Goal: Task Accomplishment & Management: Use online tool/utility

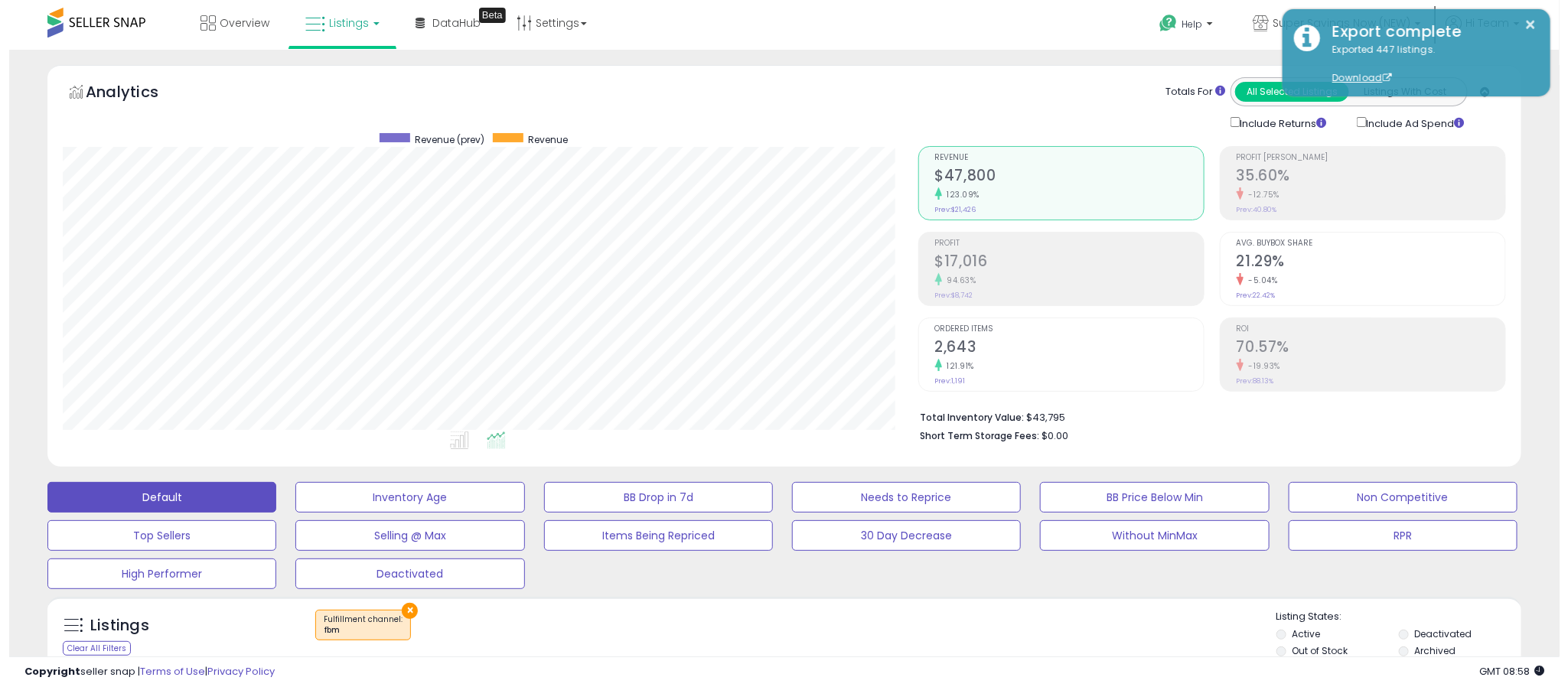
scroll to position [153, 0]
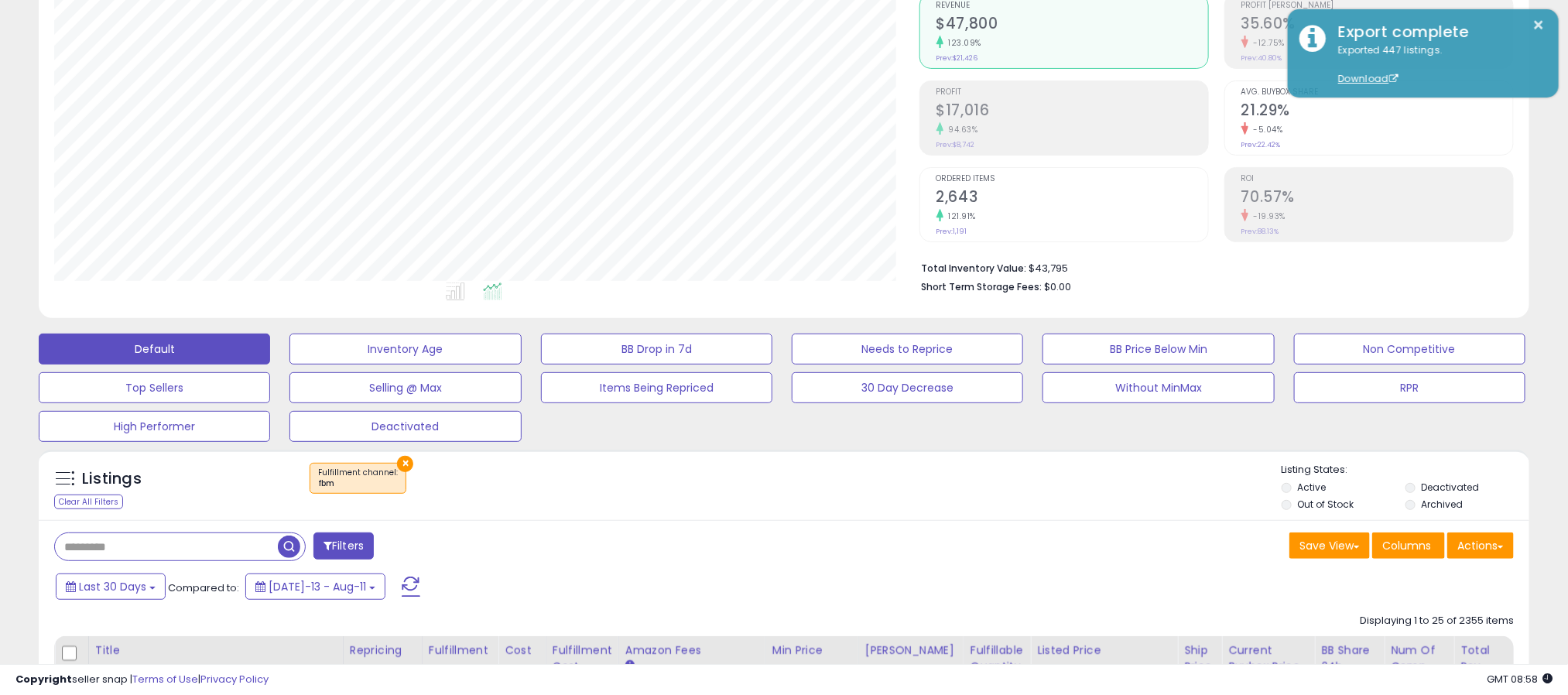
click at [402, 465] on button "×" at bounding box center [405, 464] width 16 height 16
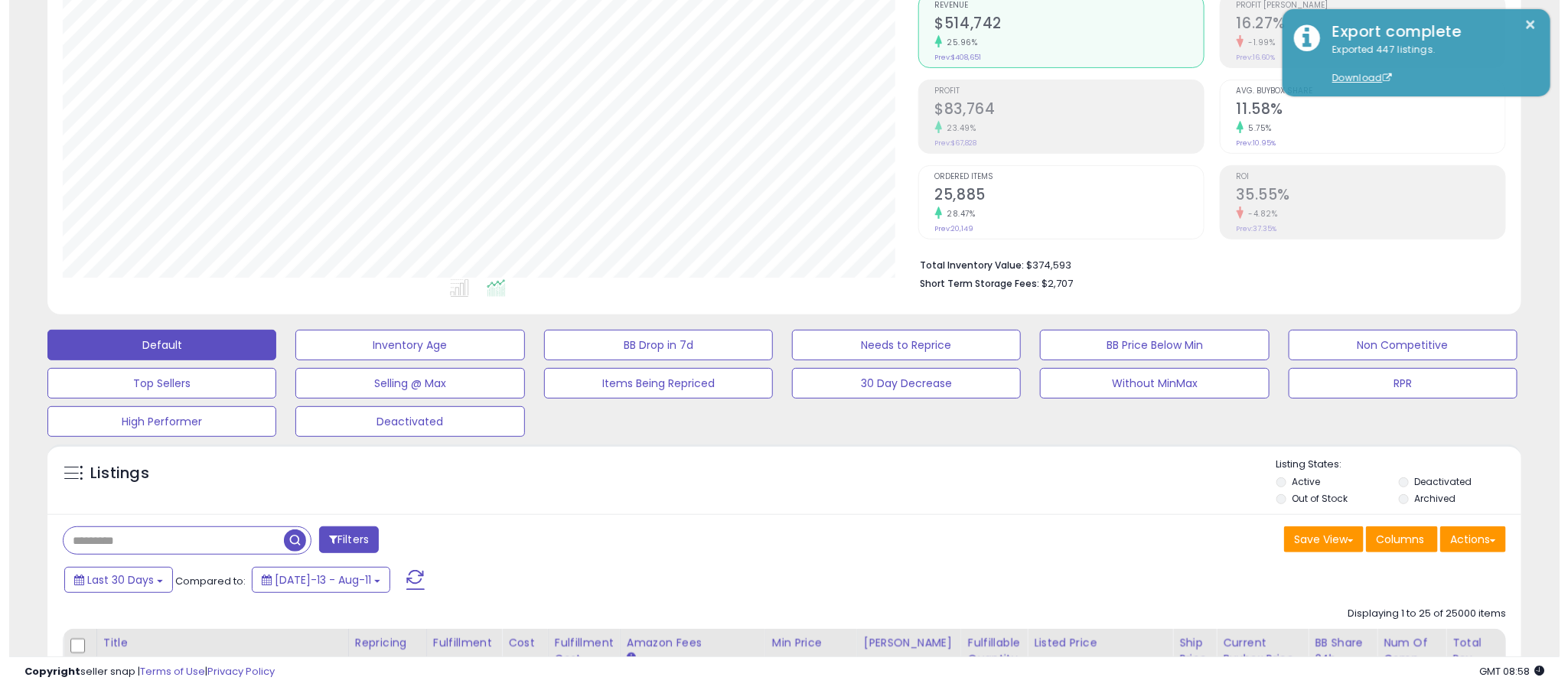
scroll to position [314, 857]
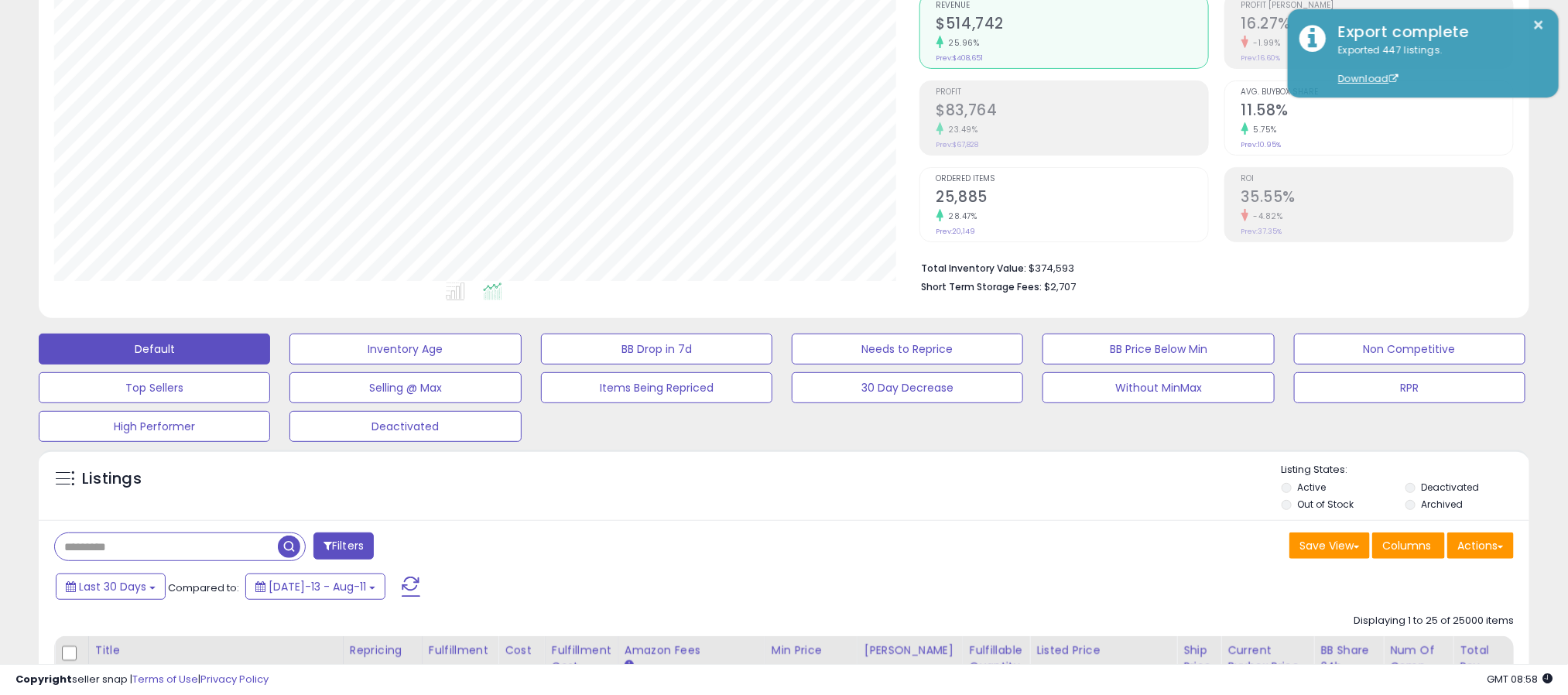
click at [1406, 500] on ul "Active Deactivated Out of Stock Archived" at bounding box center [1405, 497] width 247 height 34
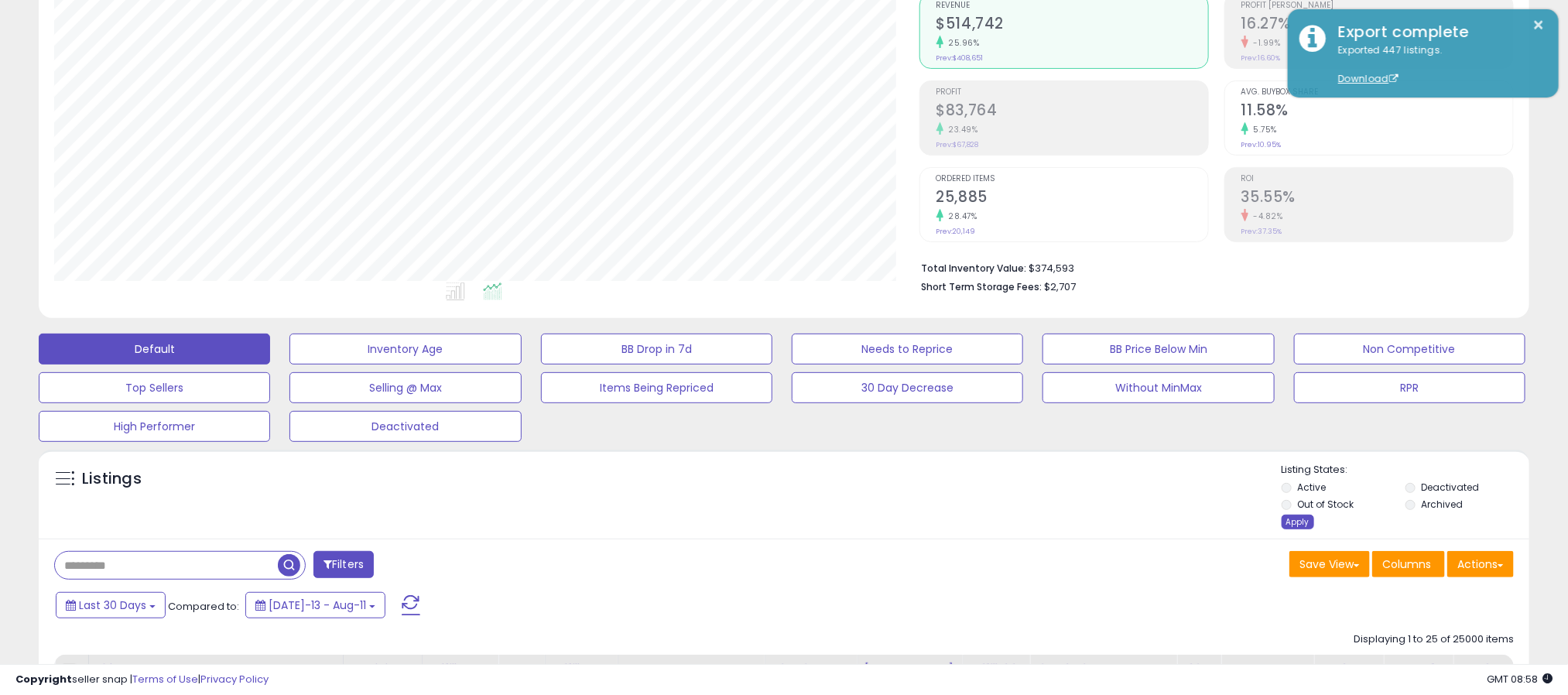
click at [1305, 527] on div "Apply" at bounding box center [1298, 522] width 33 height 15
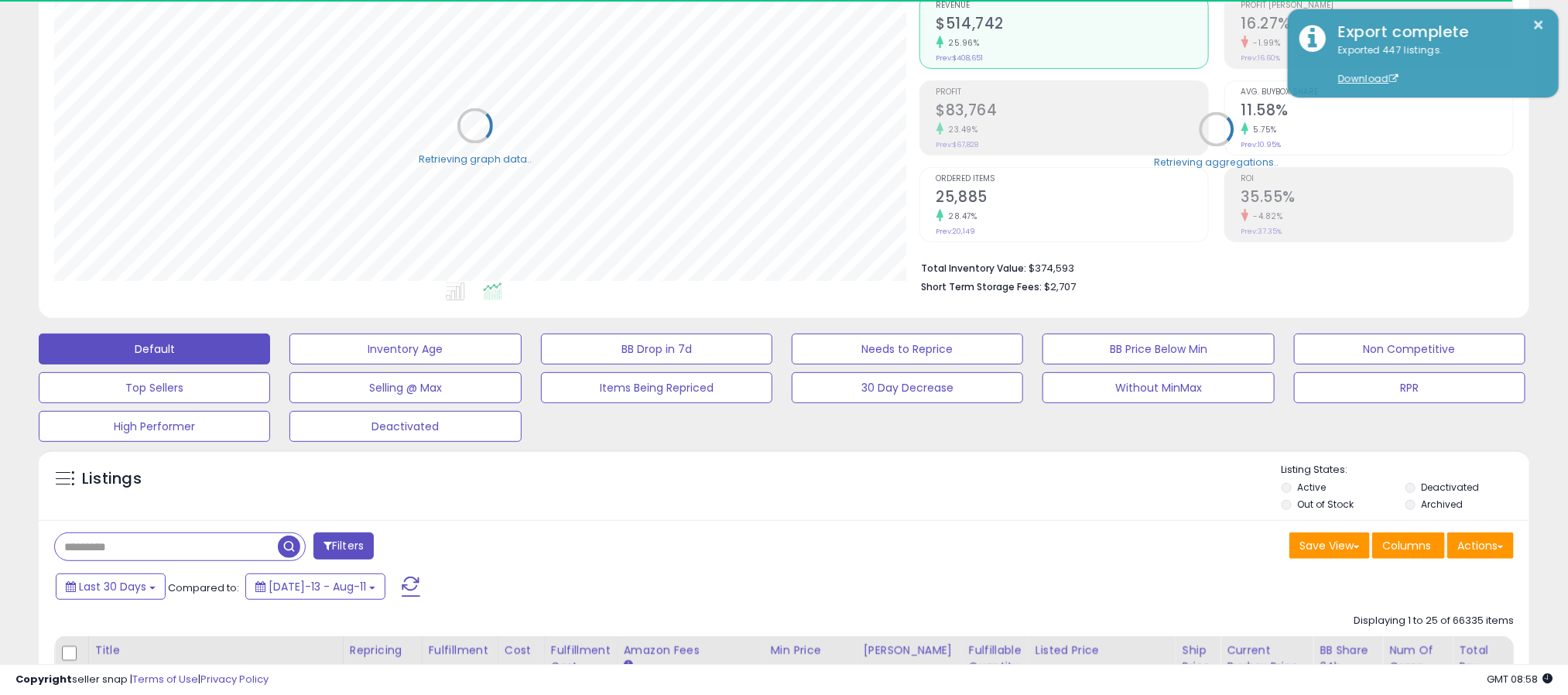
scroll to position [773911, 772870]
click at [112, 584] on span "Last 30 Days" at bounding box center [112, 586] width 68 height 16
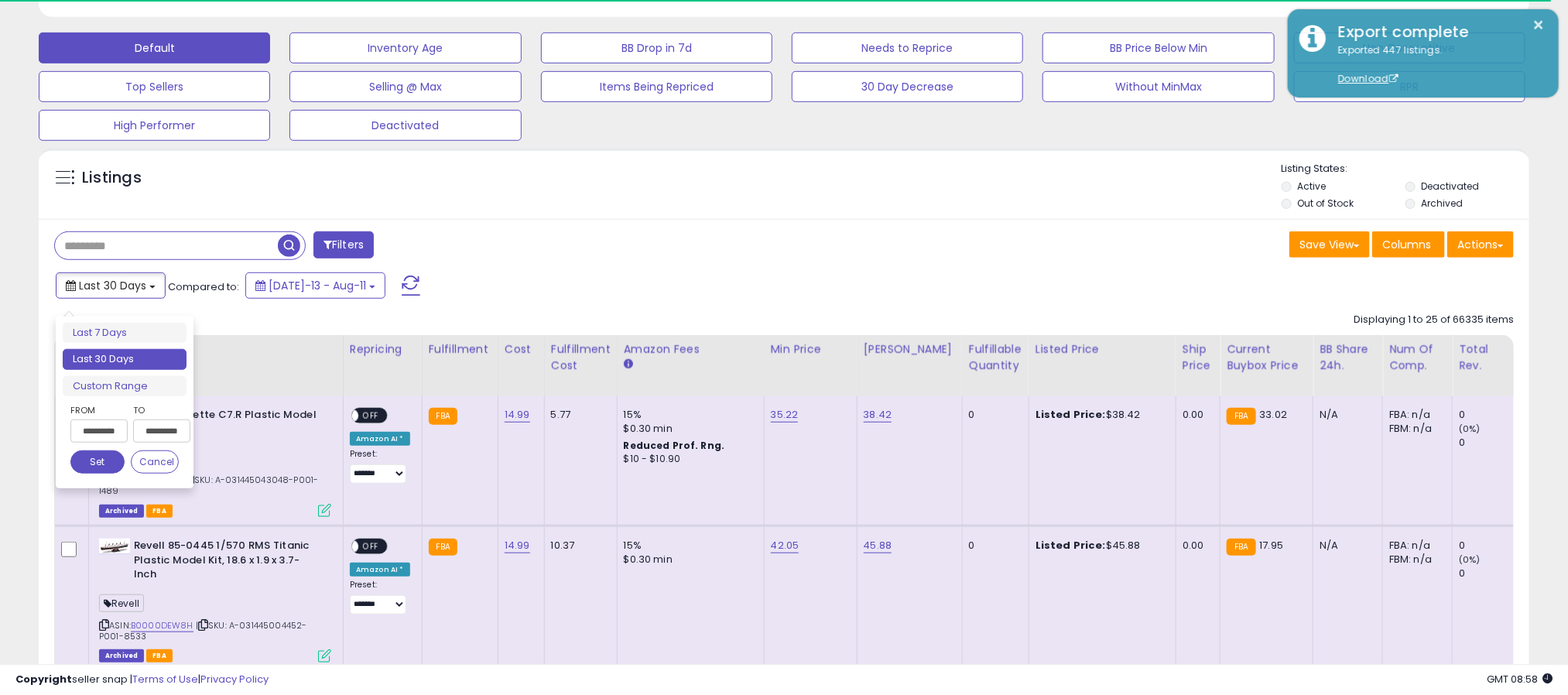
scroll to position [465, 0]
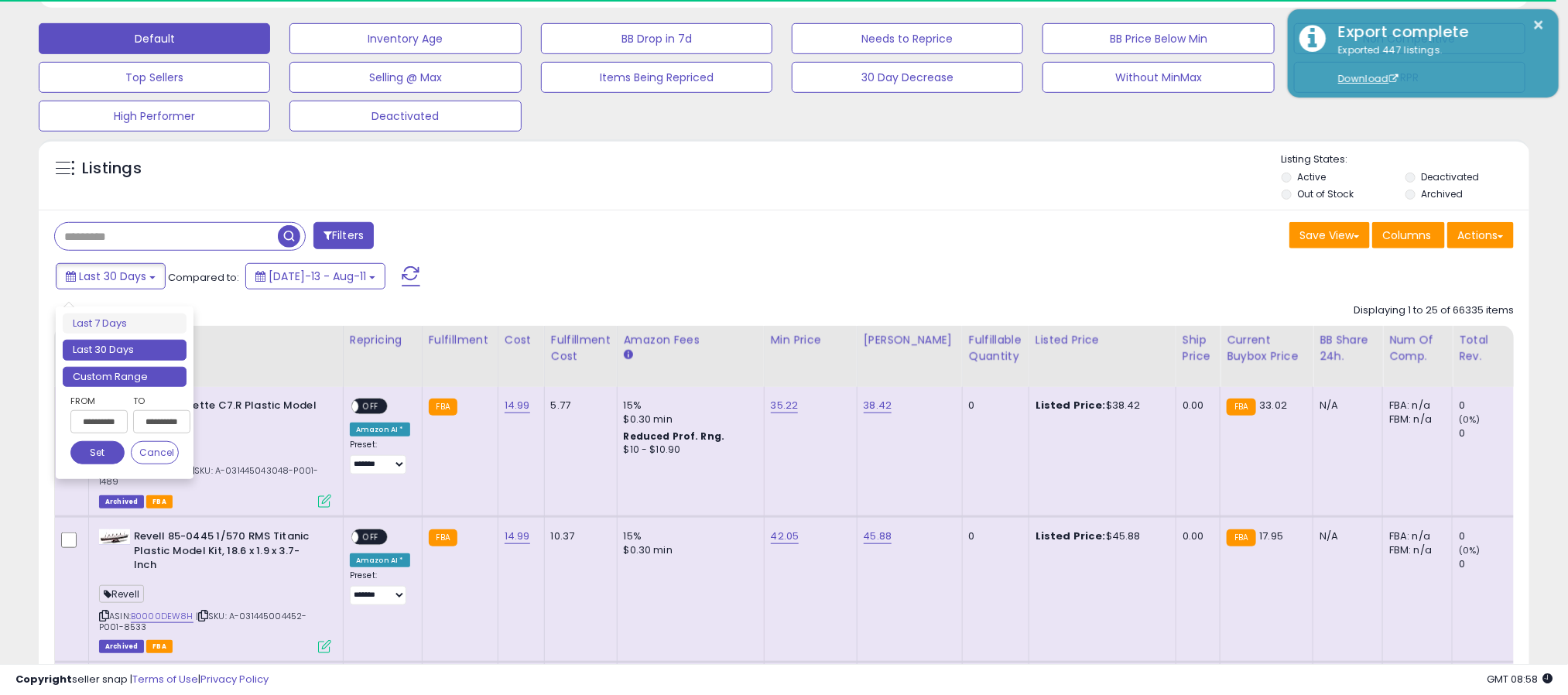
click at [140, 385] on li "Custom Range" at bounding box center [125, 377] width 124 height 21
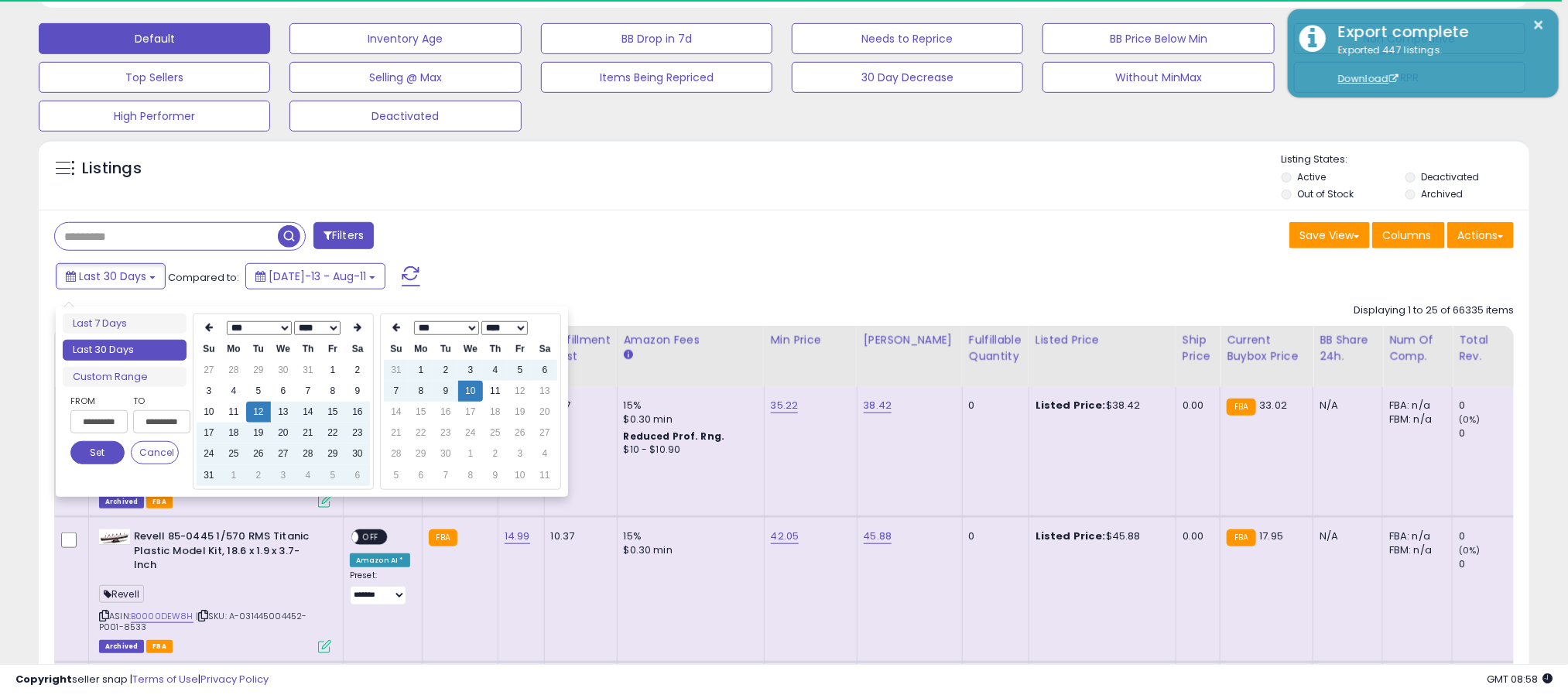
click at [277, 330] on select "*** *** *** *** *** *** *** *** ***" at bounding box center [258, 328] width 65 height 14
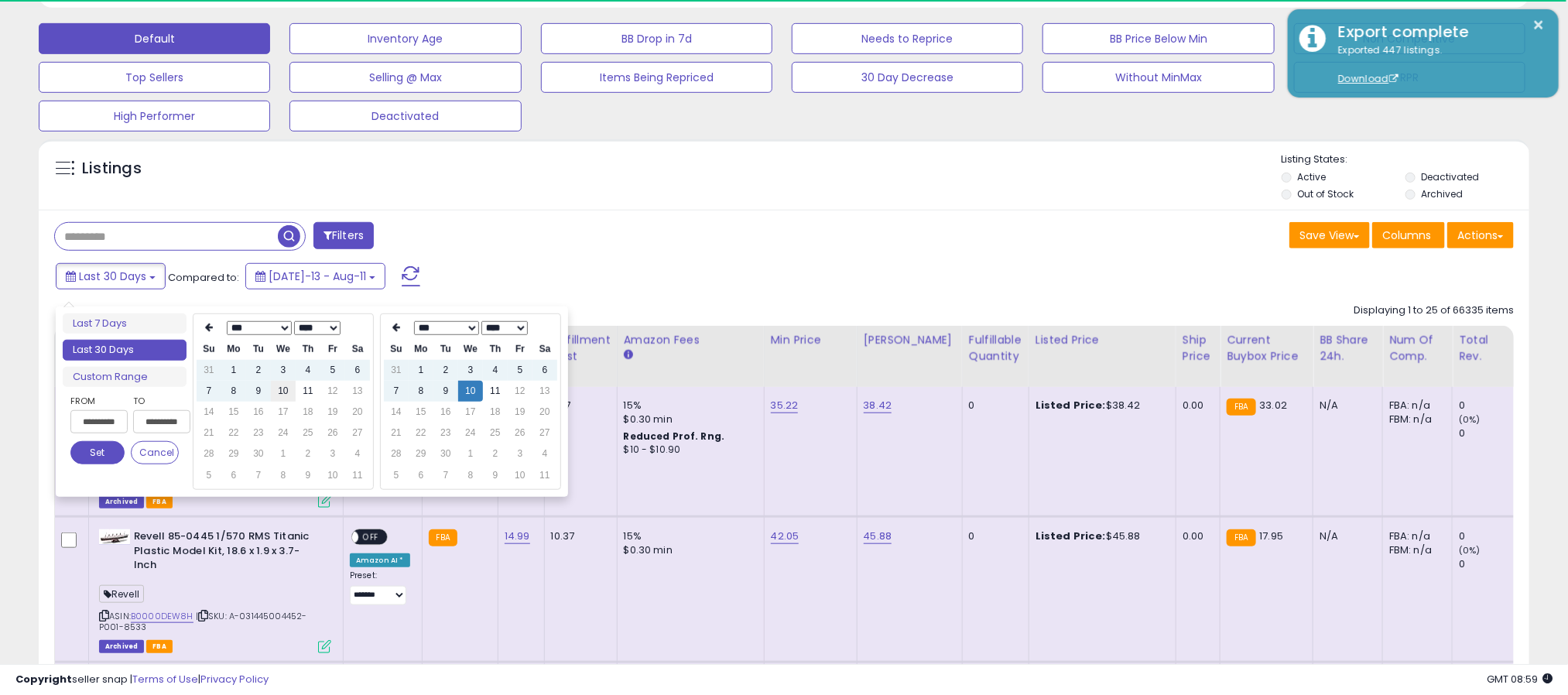
click at [278, 390] on td "10" at bounding box center [283, 391] width 25 height 21
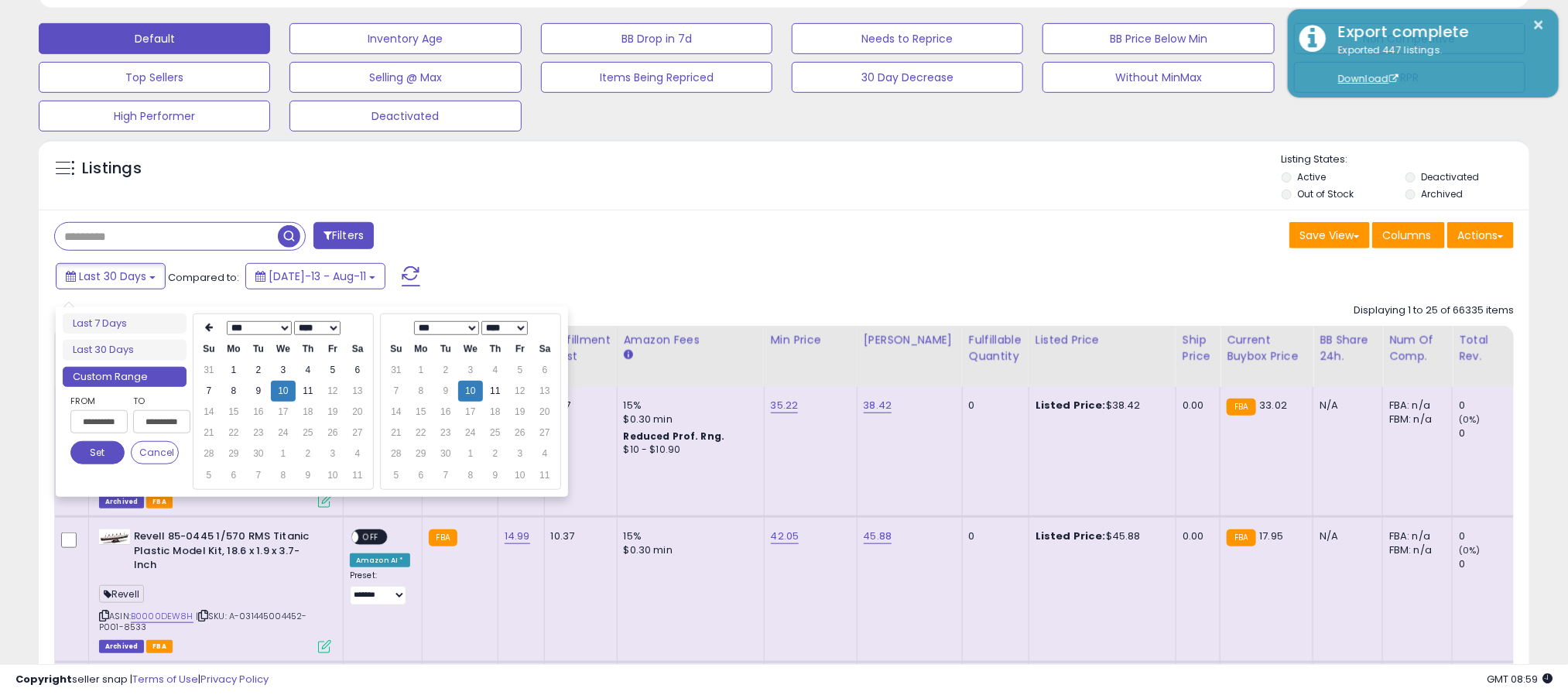
scroll to position [318, 866]
type input "**********"
click at [95, 462] on button "Set" at bounding box center [97, 452] width 54 height 23
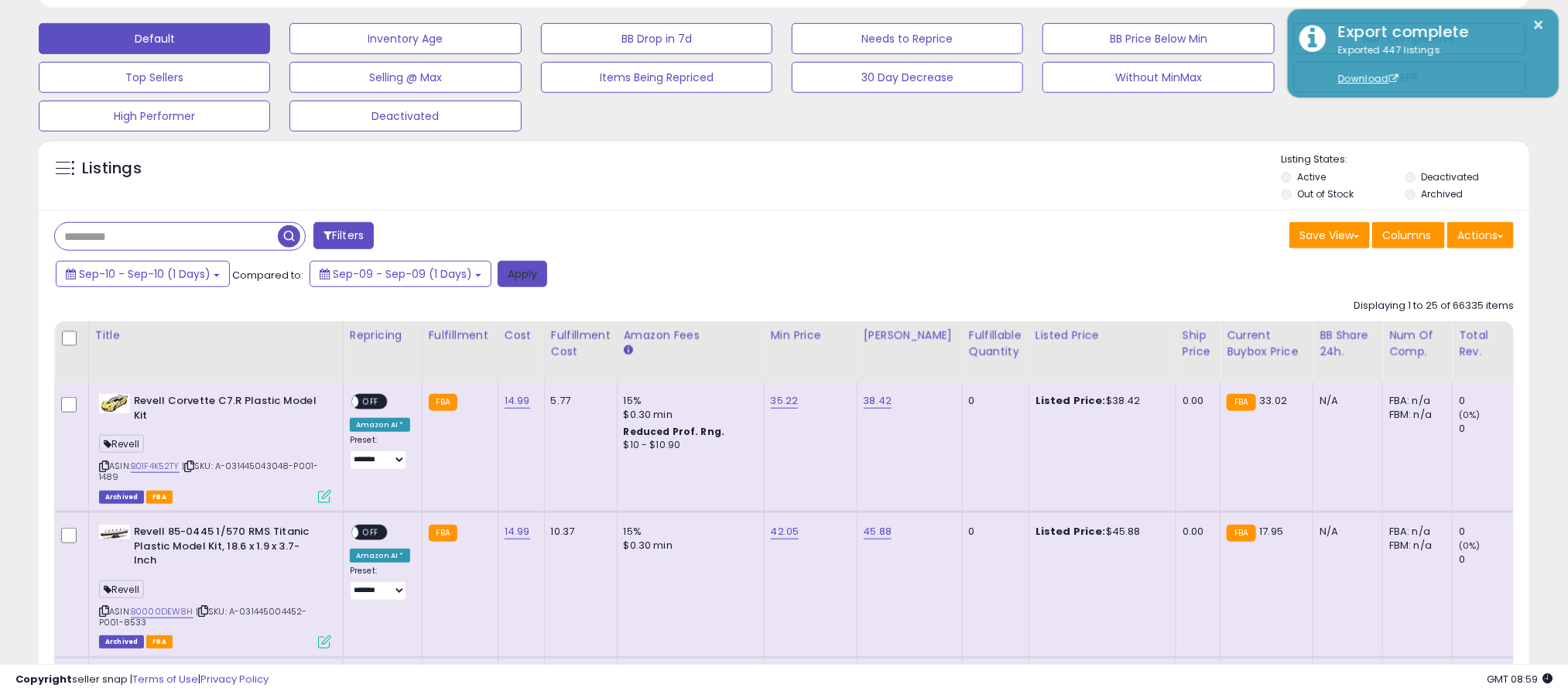
click at [513, 279] on button "Apply" at bounding box center [522, 274] width 49 height 26
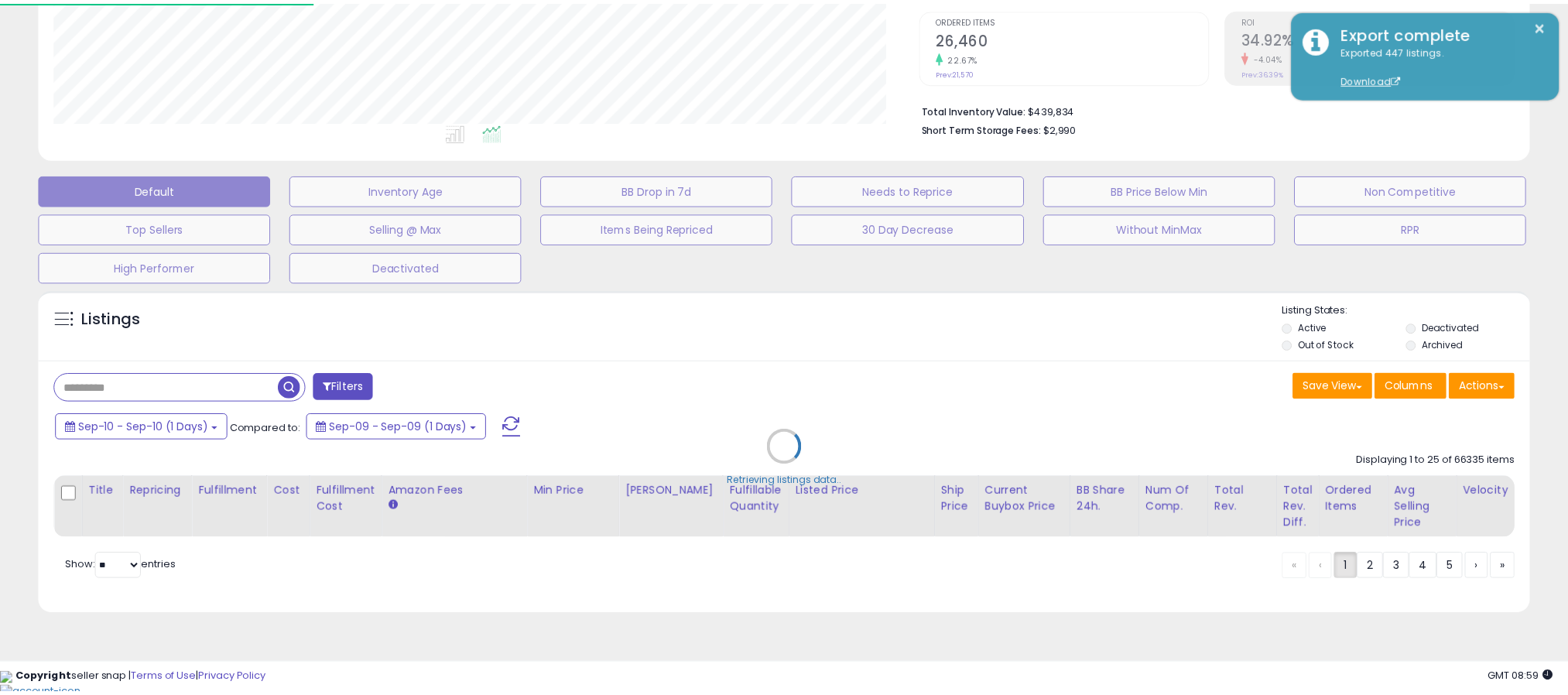
scroll to position [318, 875]
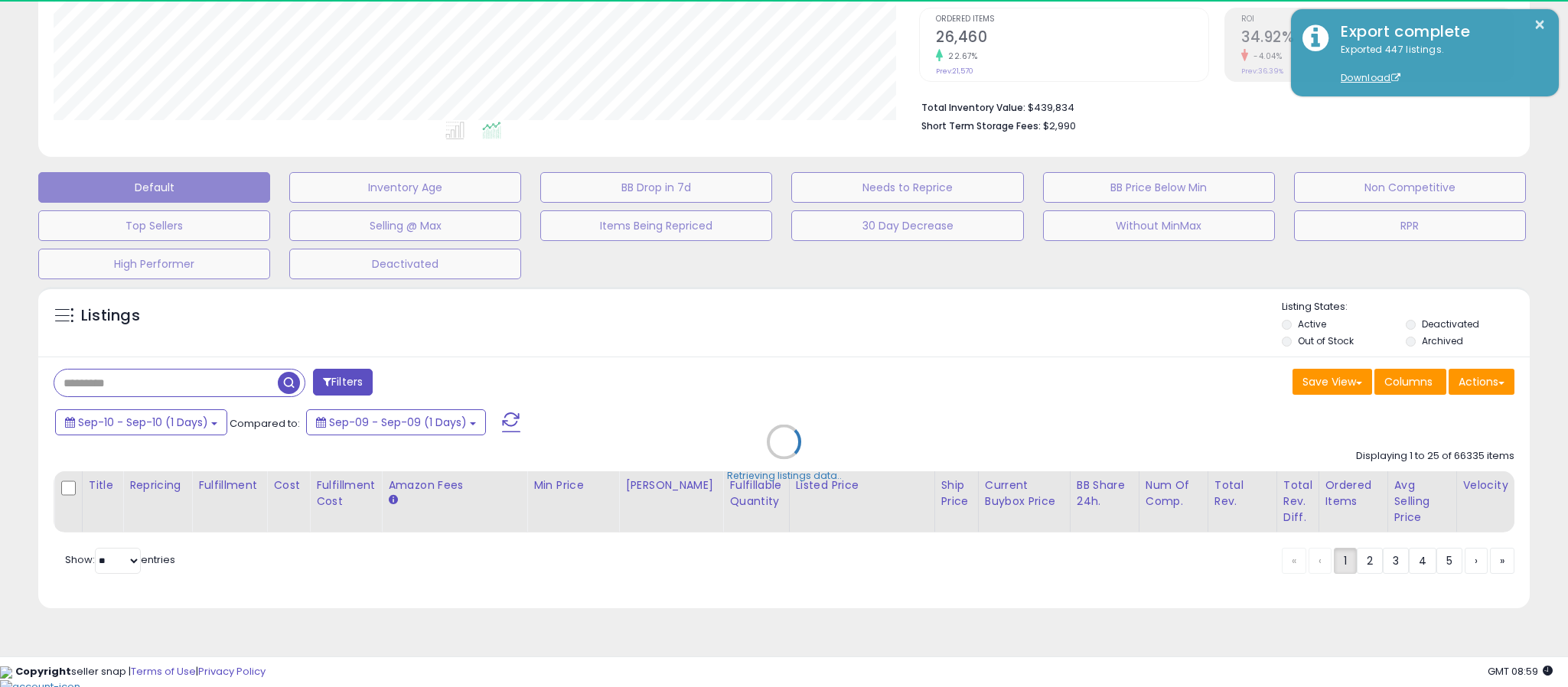
click at [359, 386] on div "Retrieving listings data.." at bounding box center [784, 453] width 1515 height 348
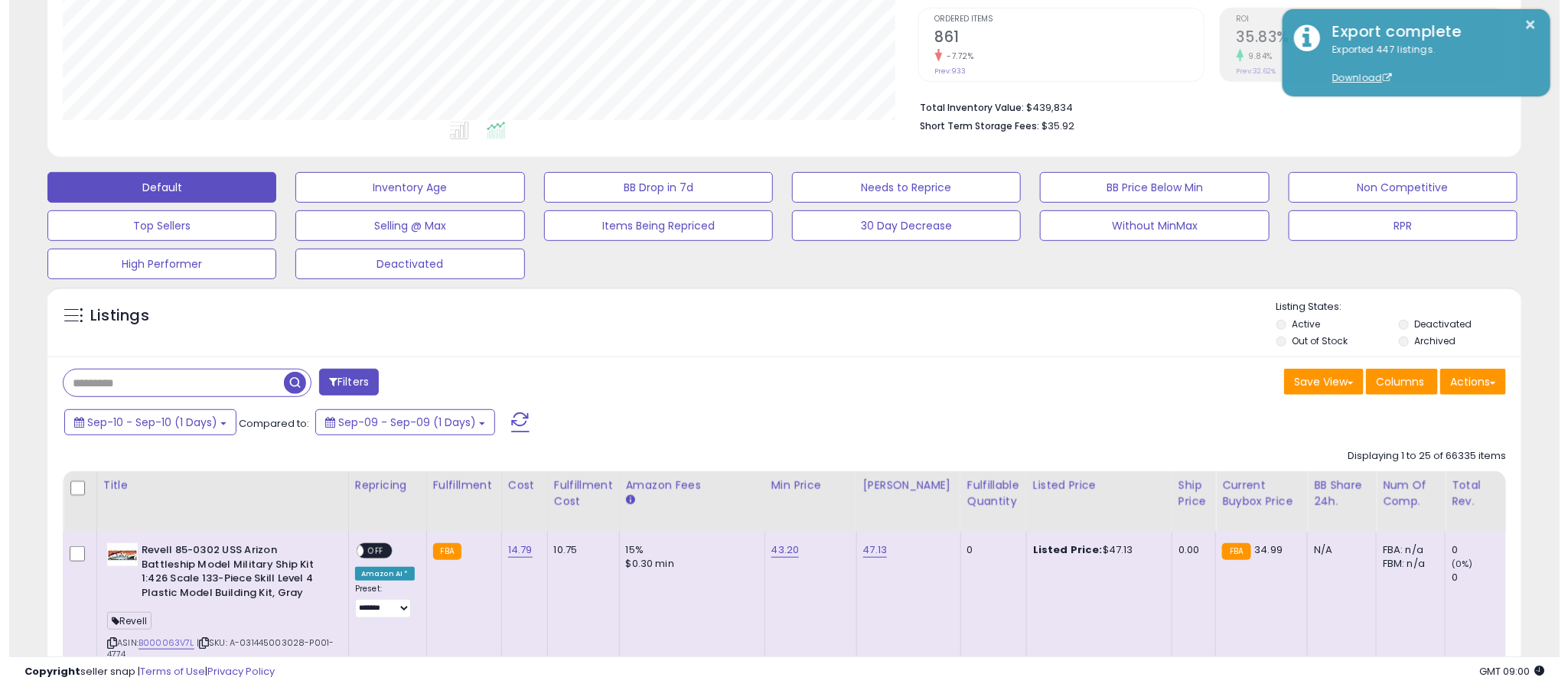
scroll to position [314, 857]
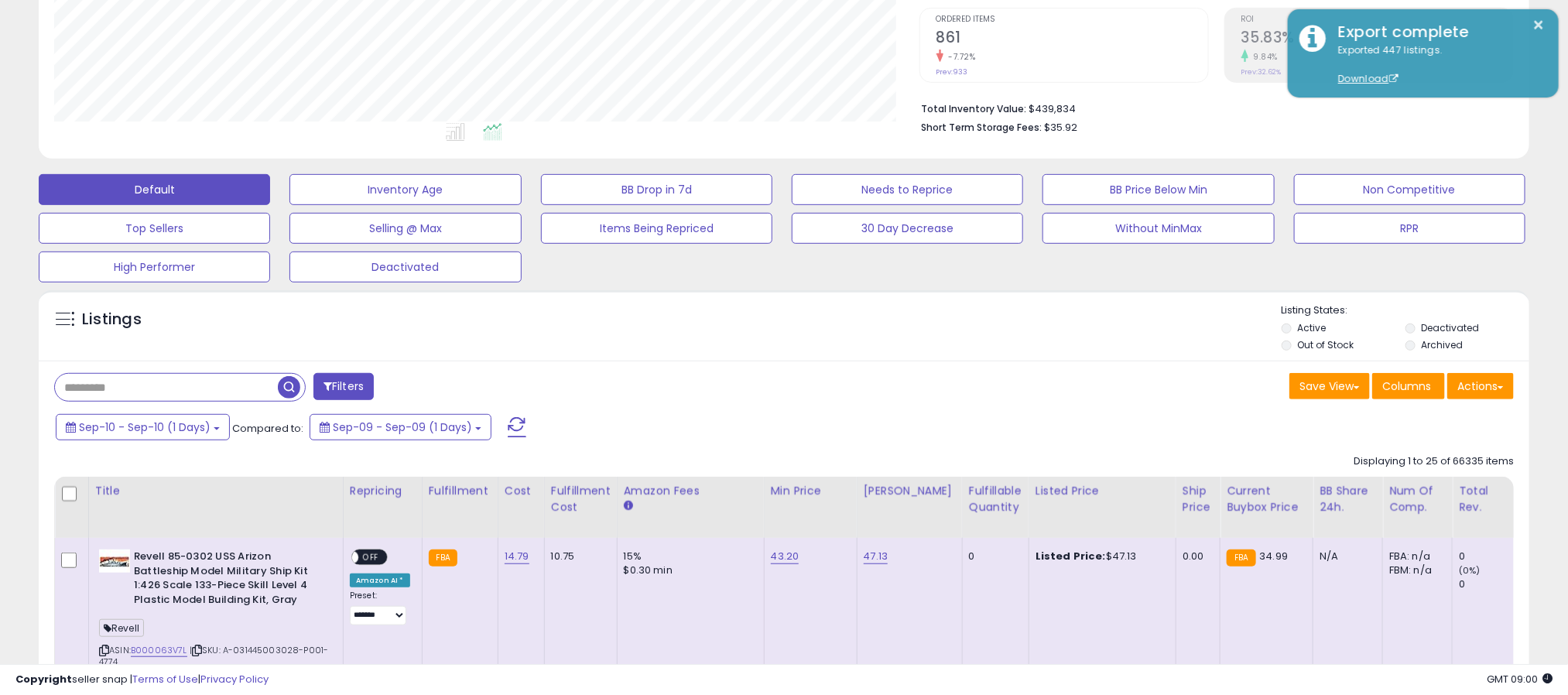
click at [348, 382] on button "Filters" at bounding box center [343, 387] width 60 height 27
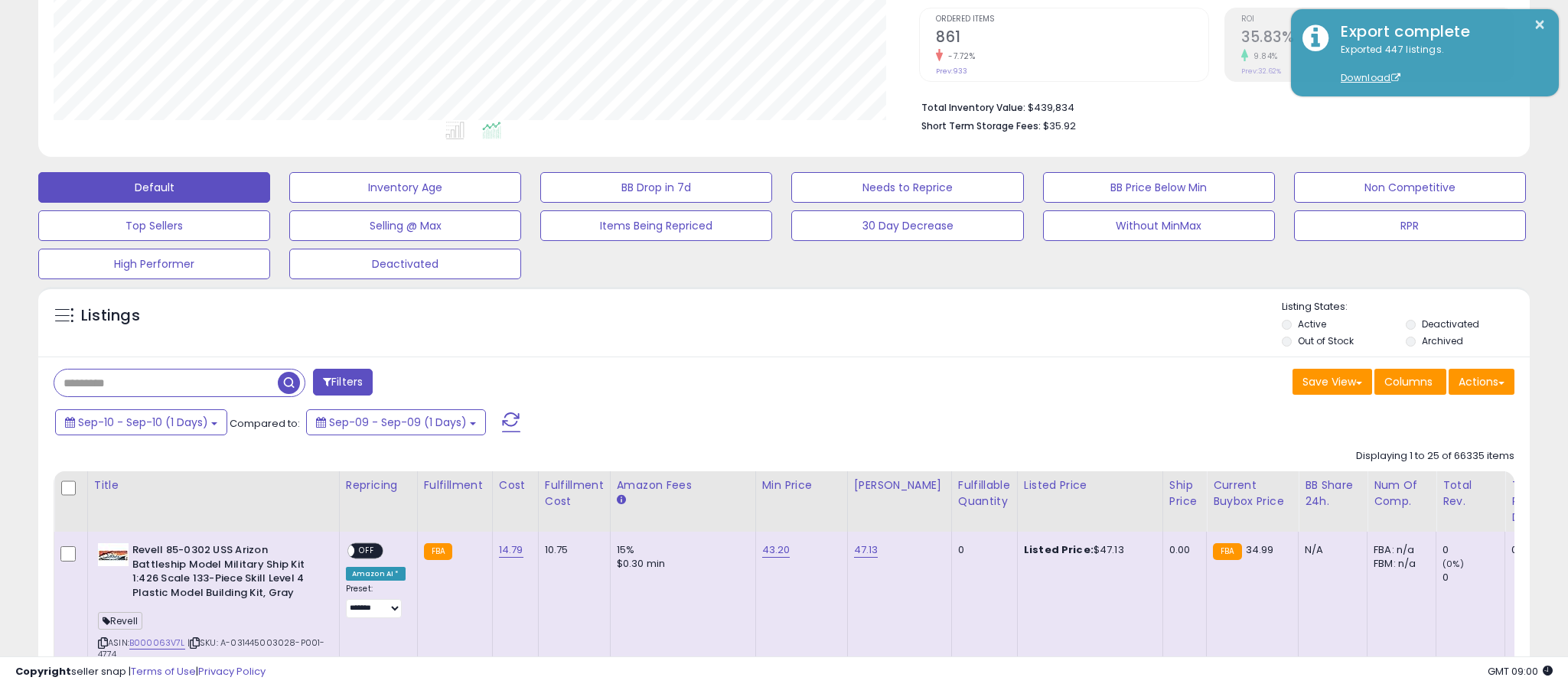
scroll to position [314, 866]
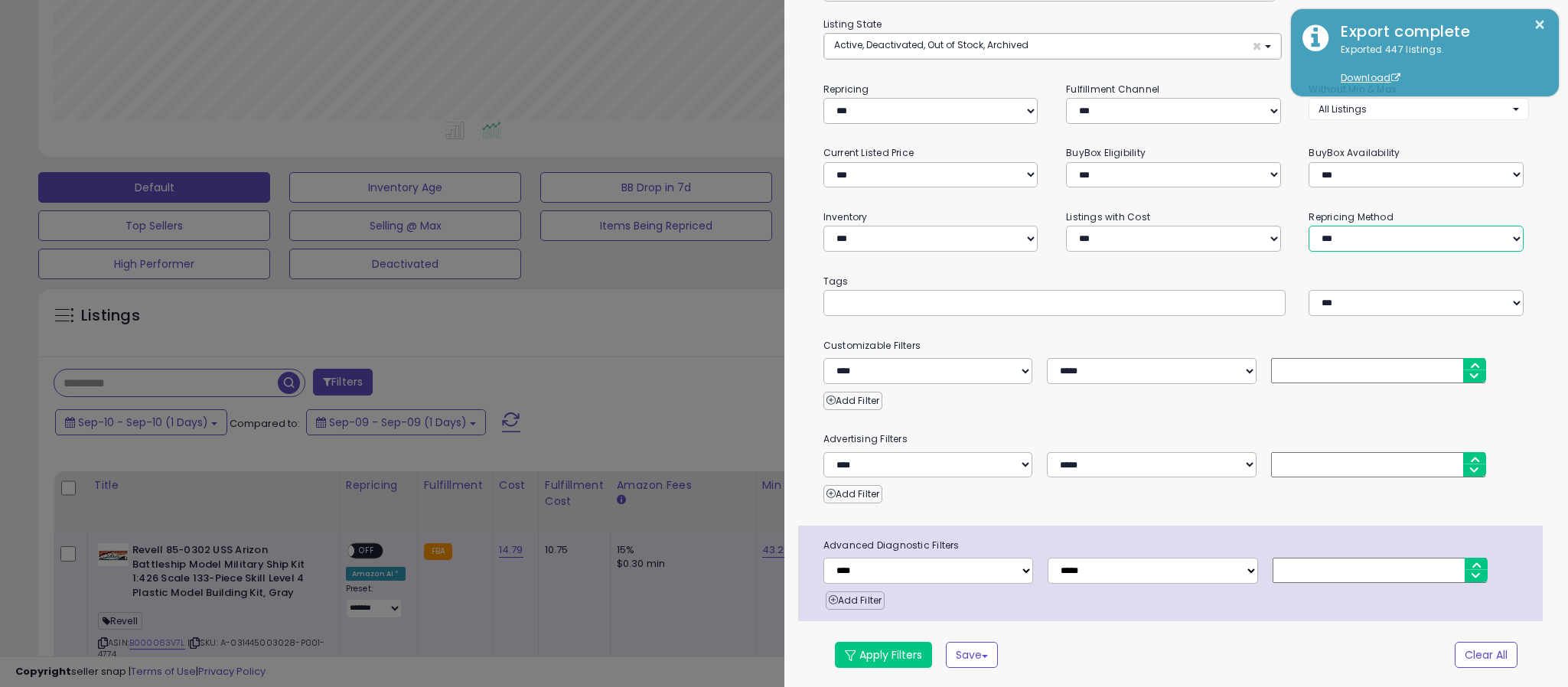
click at [1405, 242] on select "**********" at bounding box center [1416, 238] width 215 height 26
select select "****"
click at [1309, 226] on select "**********" at bounding box center [1416, 238] width 215 height 26
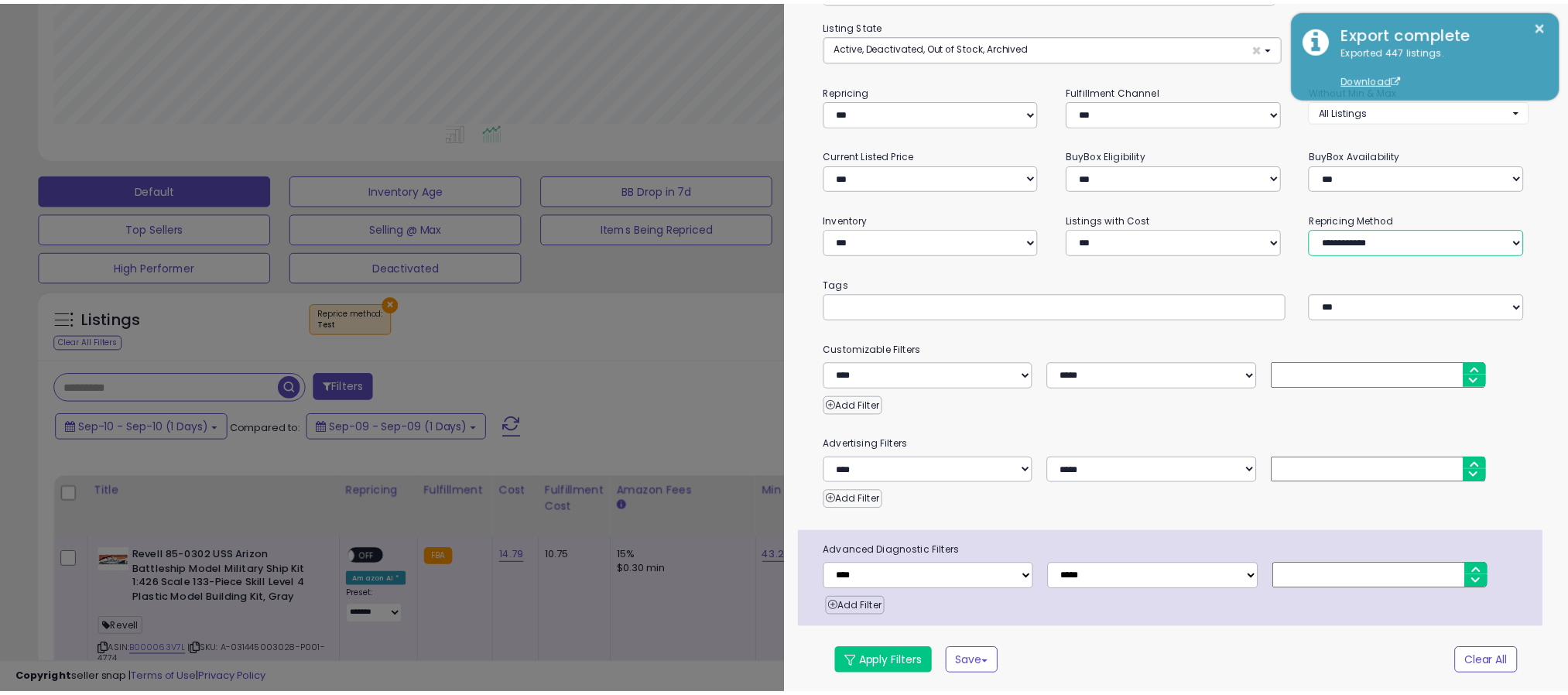
scroll to position [110, 0]
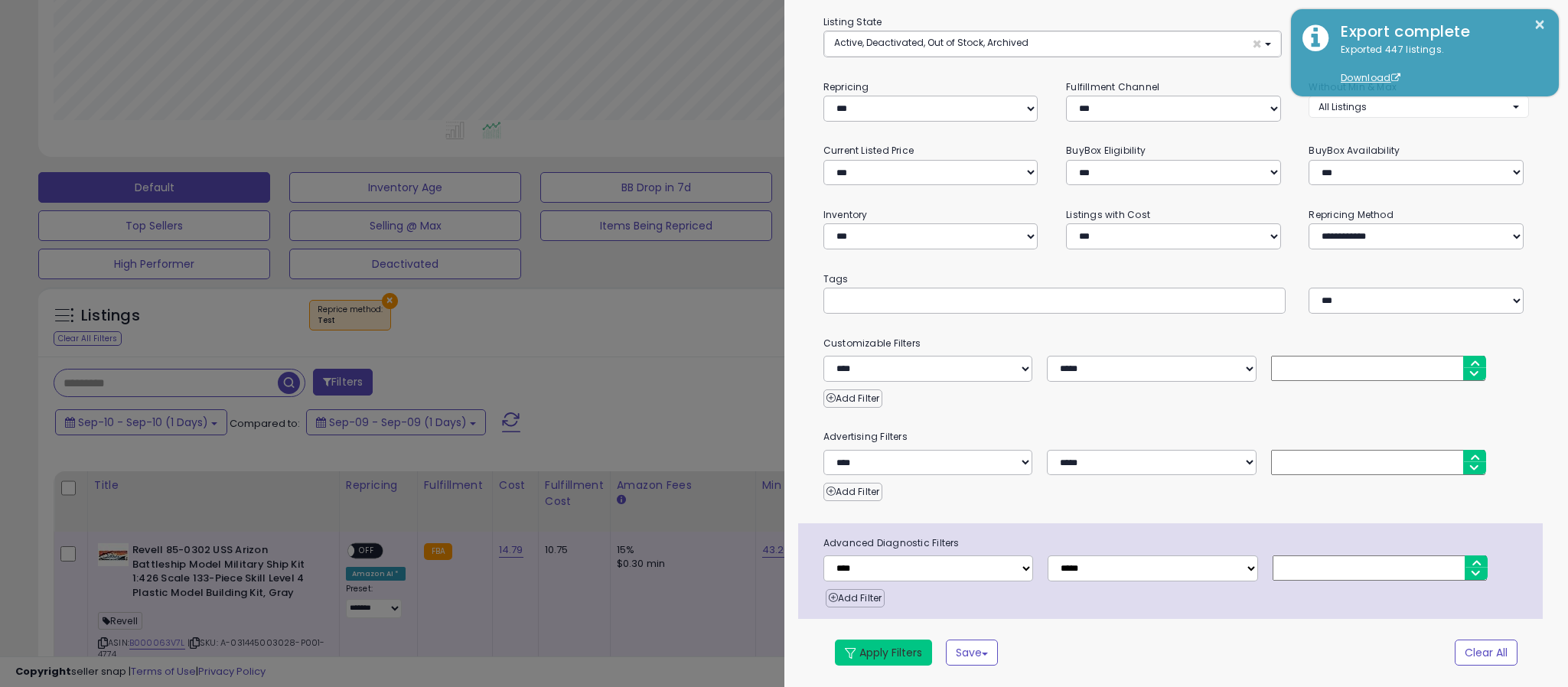
click at [892, 656] on button "Apply Filters" at bounding box center [884, 653] width 97 height 26
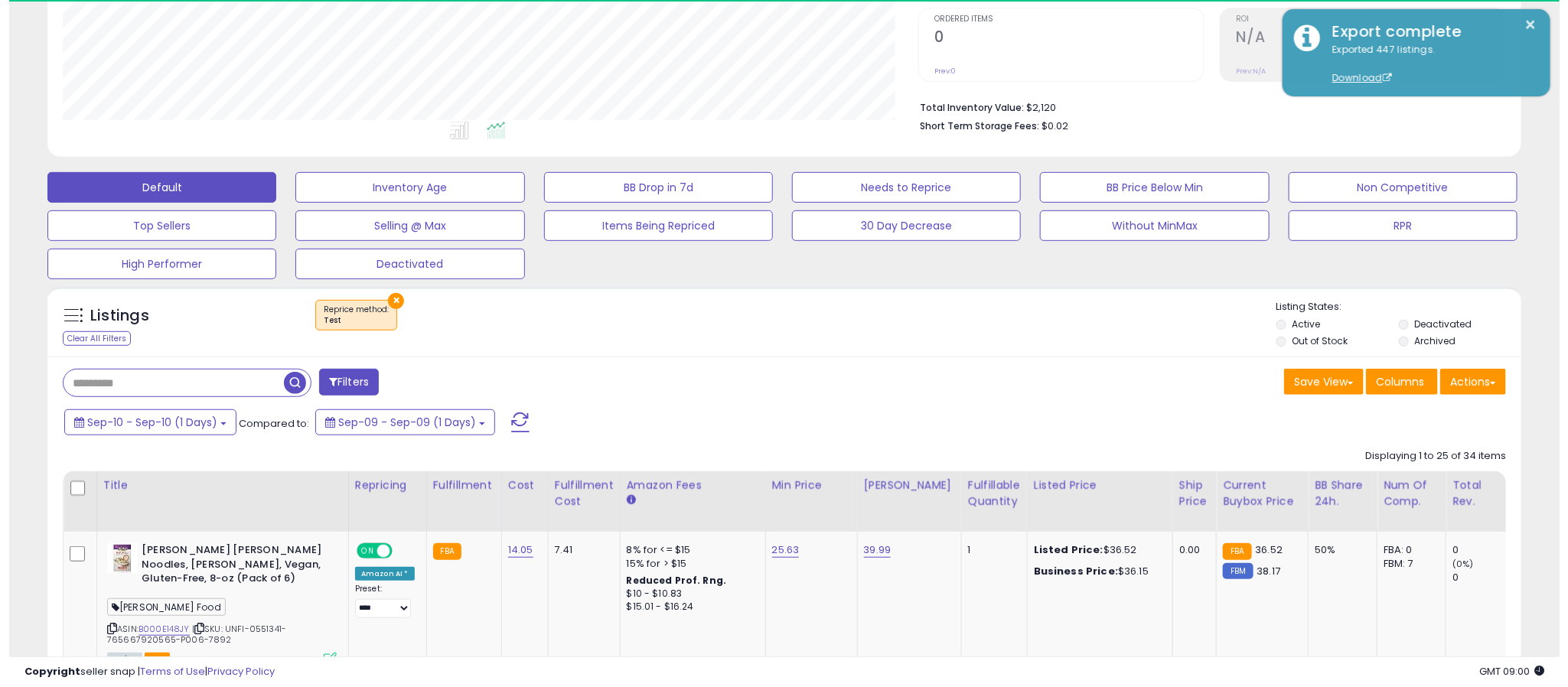
scroll to position [314, 857]
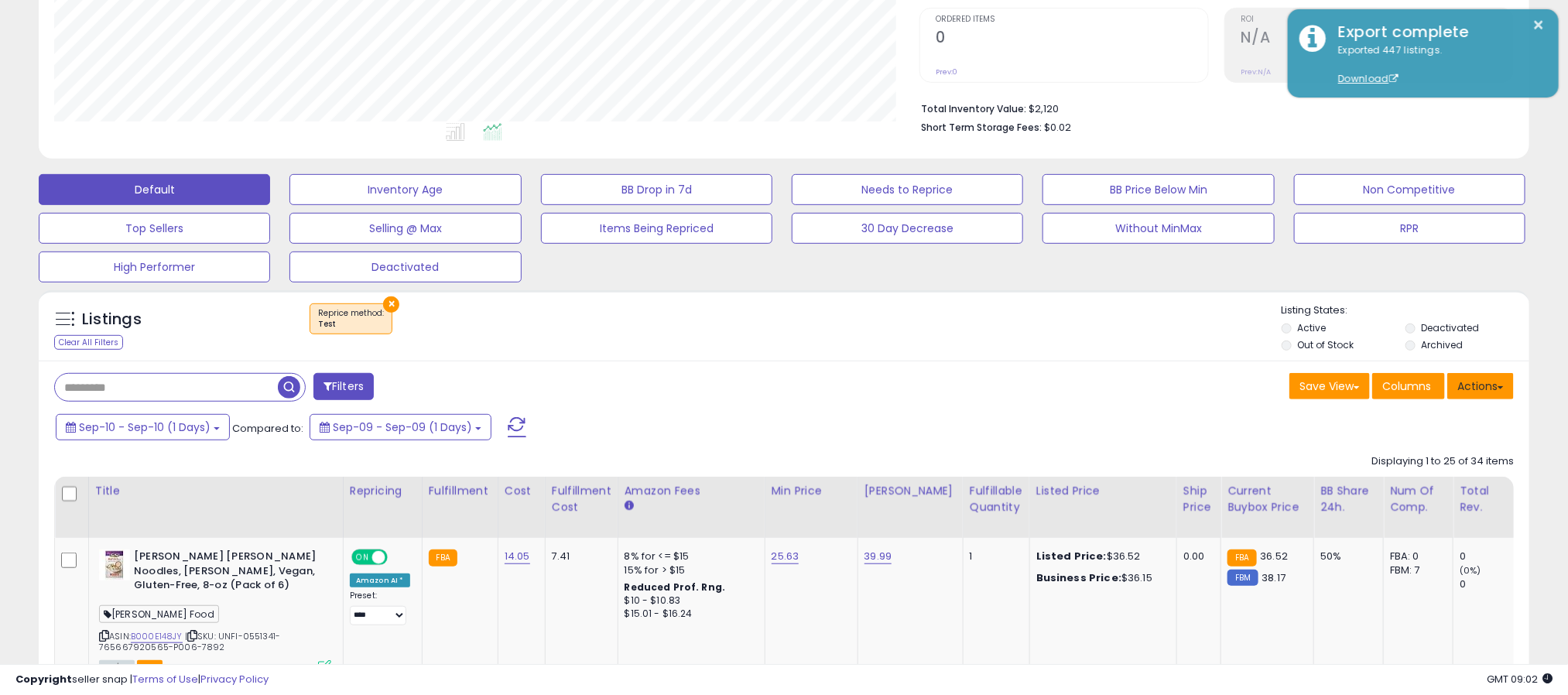
click at [1468, 391] on button "Actions" at bounding box center [1479, 386] width 67 height 26
click at [1410, 490] on link "Export All Columns" at bounding box center [1417, 485] width 170 height 24
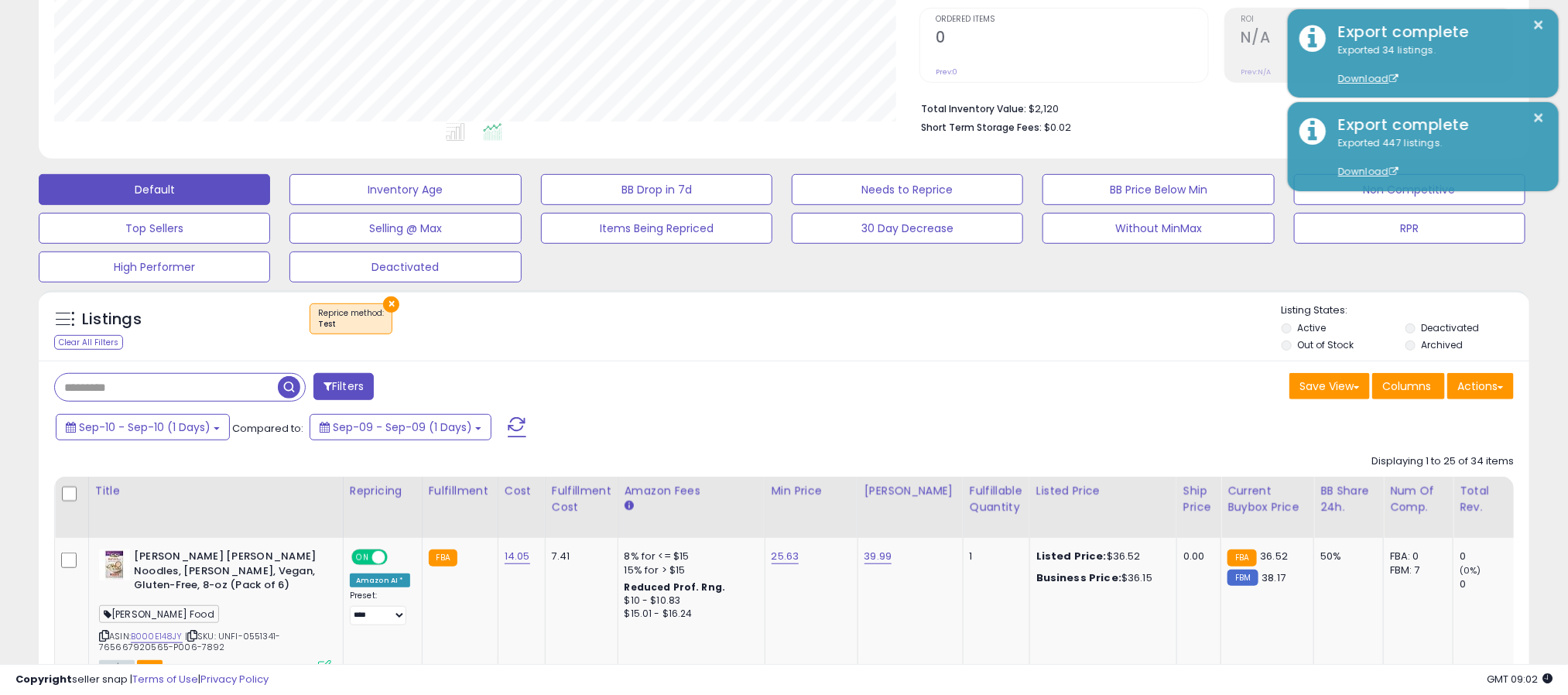
click at [666, 323] on div "× Test" at bounding box center [786, 324] width 991 height 43
click at [383, 300] on button "×" at bounding box center [392, 305] width 16 height 16
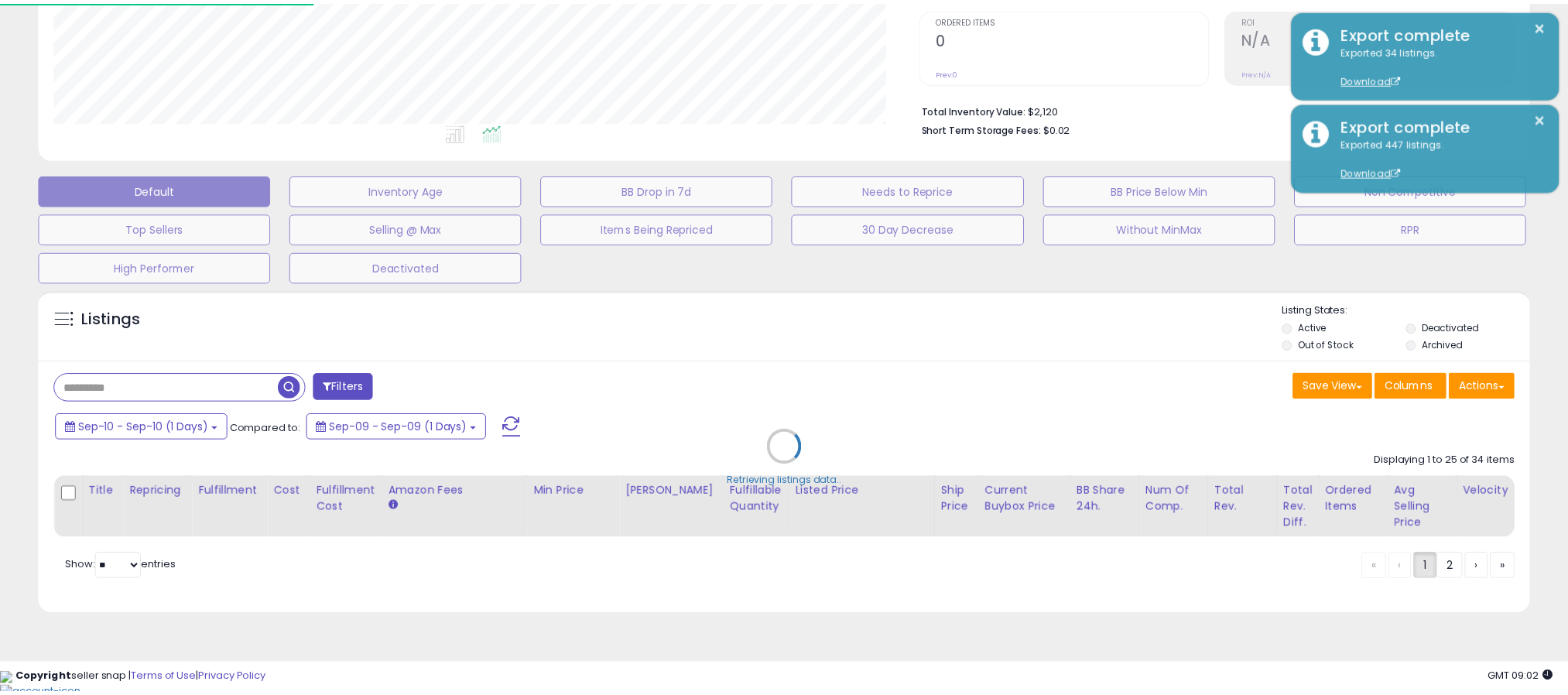
scroll to position [318, 875]
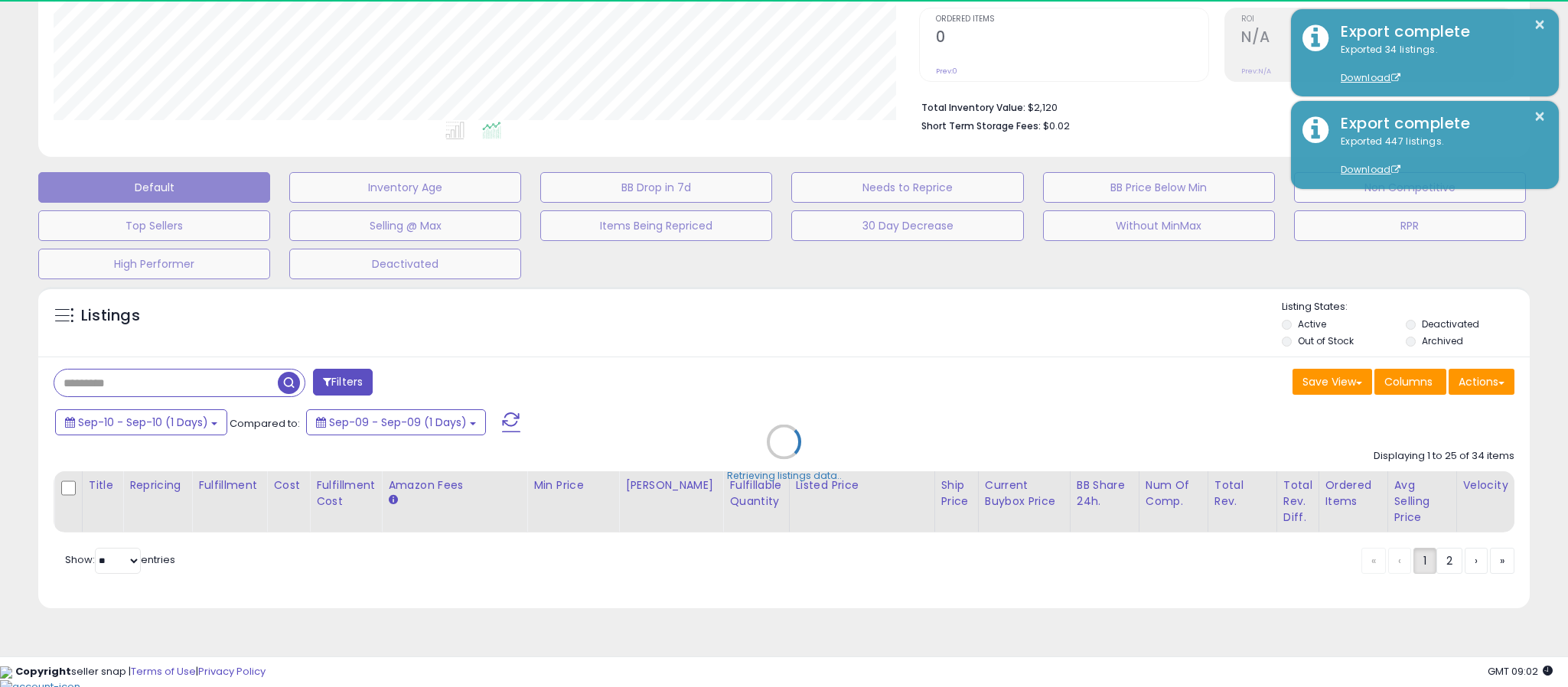
type input "**********"
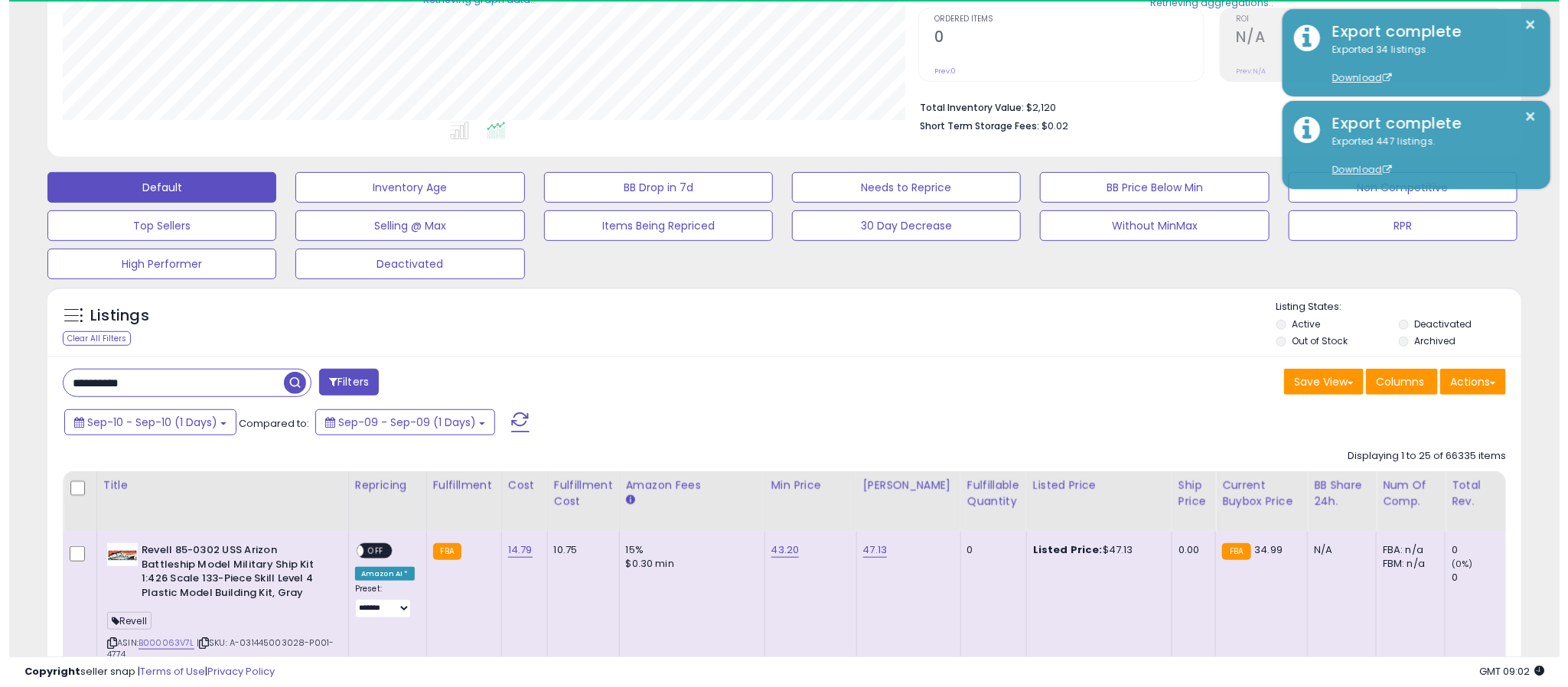
scroll to position [765003, 764416]
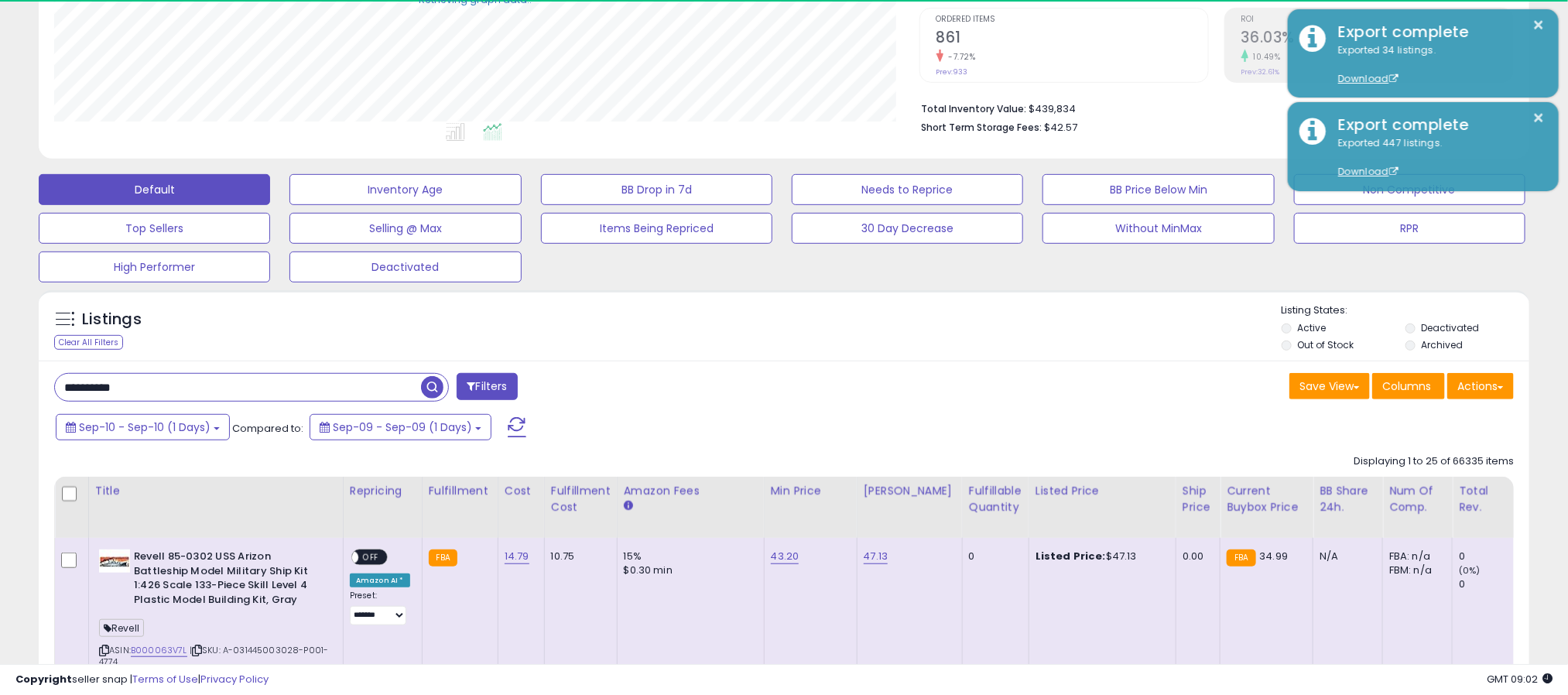
drag, startPoint x: 129, startPoint y: 385, endPoint x: -37, endPoint y: 368, distance: 166.9
click at [0, 368] on html "Unable to login Retrieving listings data.. has not yet accepted the Terms of Us…" at bounding box center [784, 34] width 1568 height 695
click at [1075, 360] on div "Listings Active" at bounding box center [783, 326] width 1490 height 71
click at [483, 377] on button "Filters" at bounding box center [486, 387] width 60 height 27
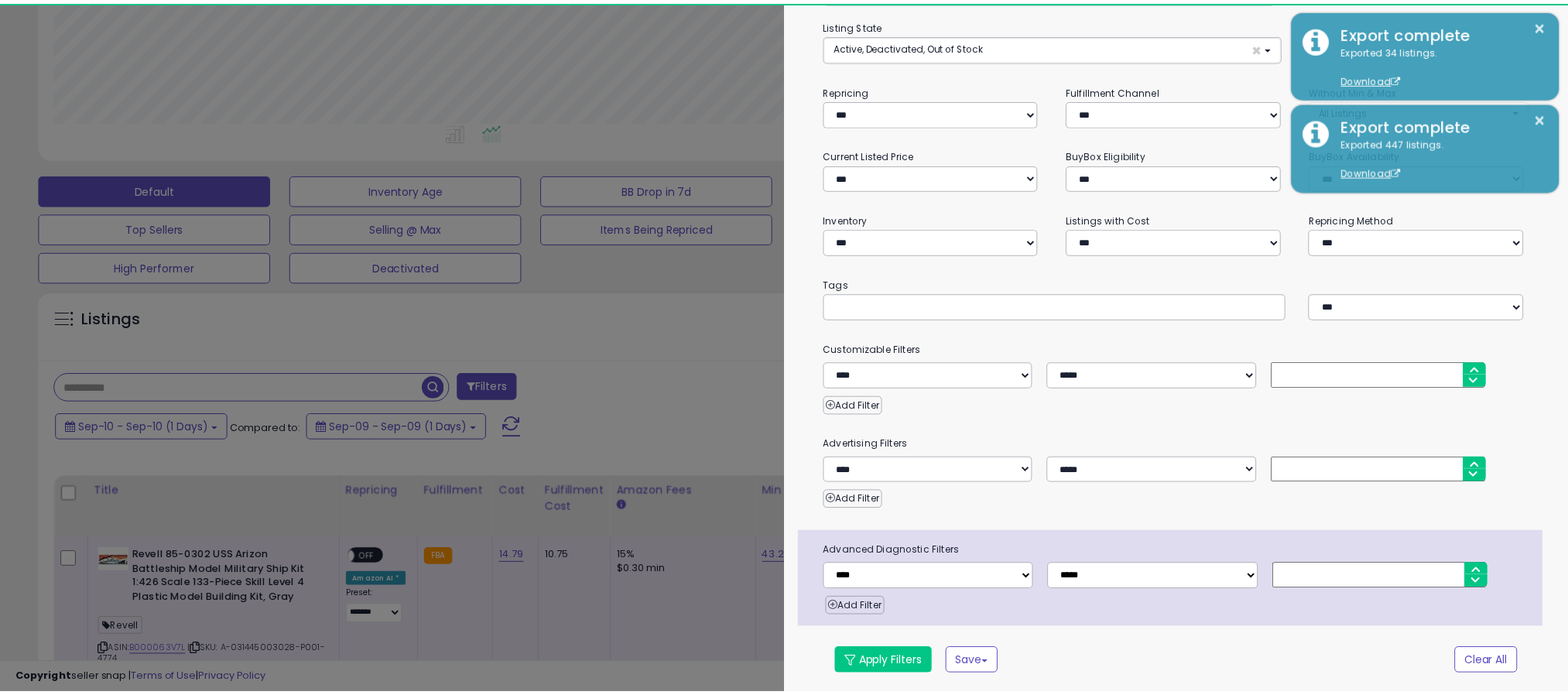
scroll to position [318, 875]
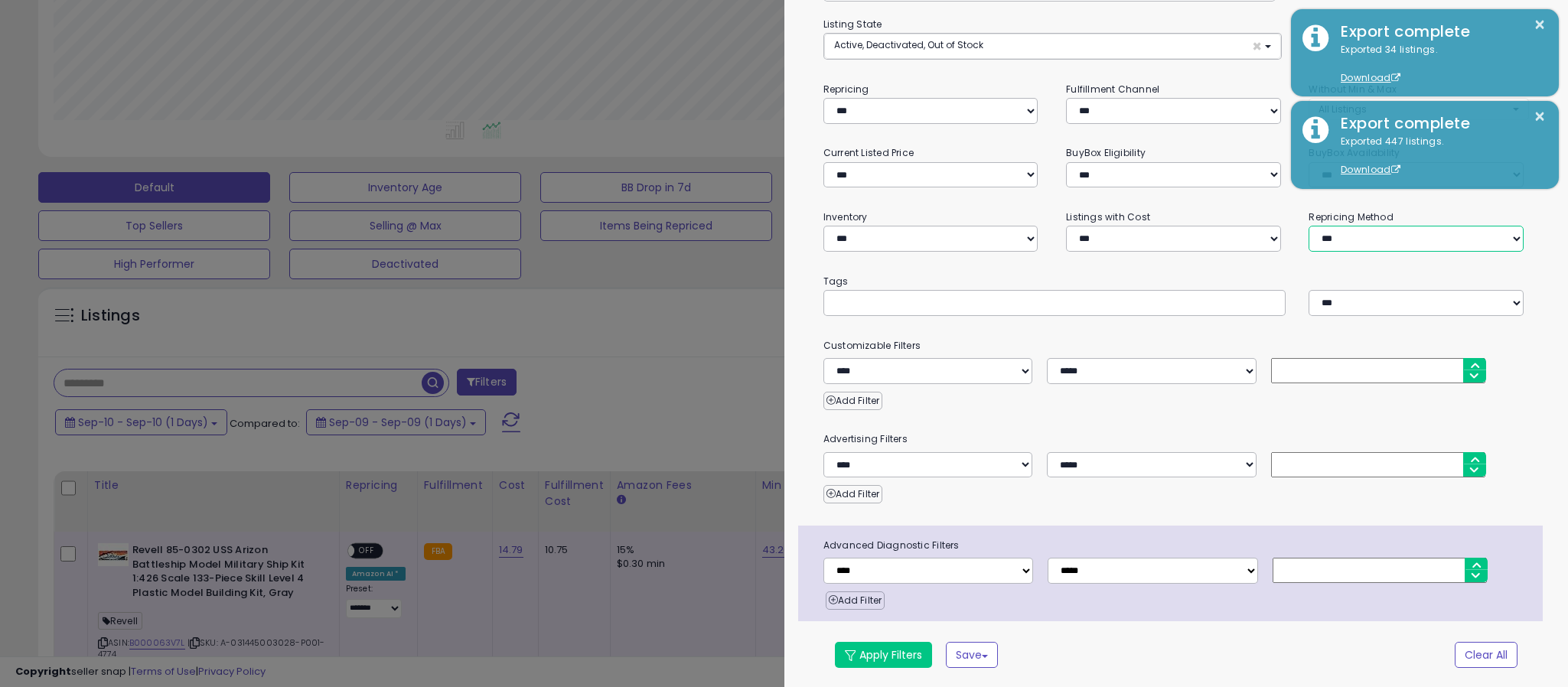
click at [1367, 235] on select "**********" at bounding box center [1416, 238] width 215 height 26
select select "**********"
click at [1309, 226] on select "**********" at bounding box center [1416, 238] width 215 height 26
click at [882, 664] on button "Apply Filters" at bounding box center [884, 655] width 97 height 26
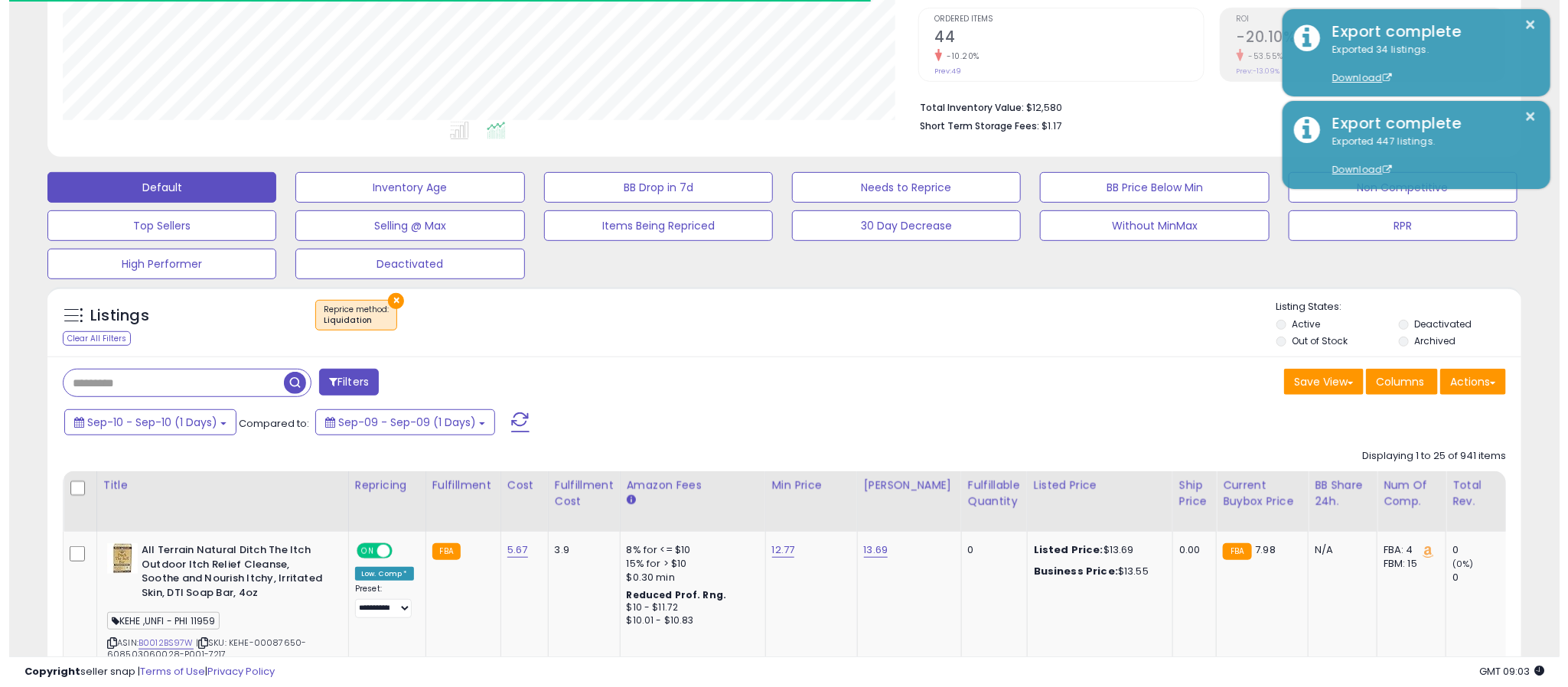
scroll to position [314, 857]
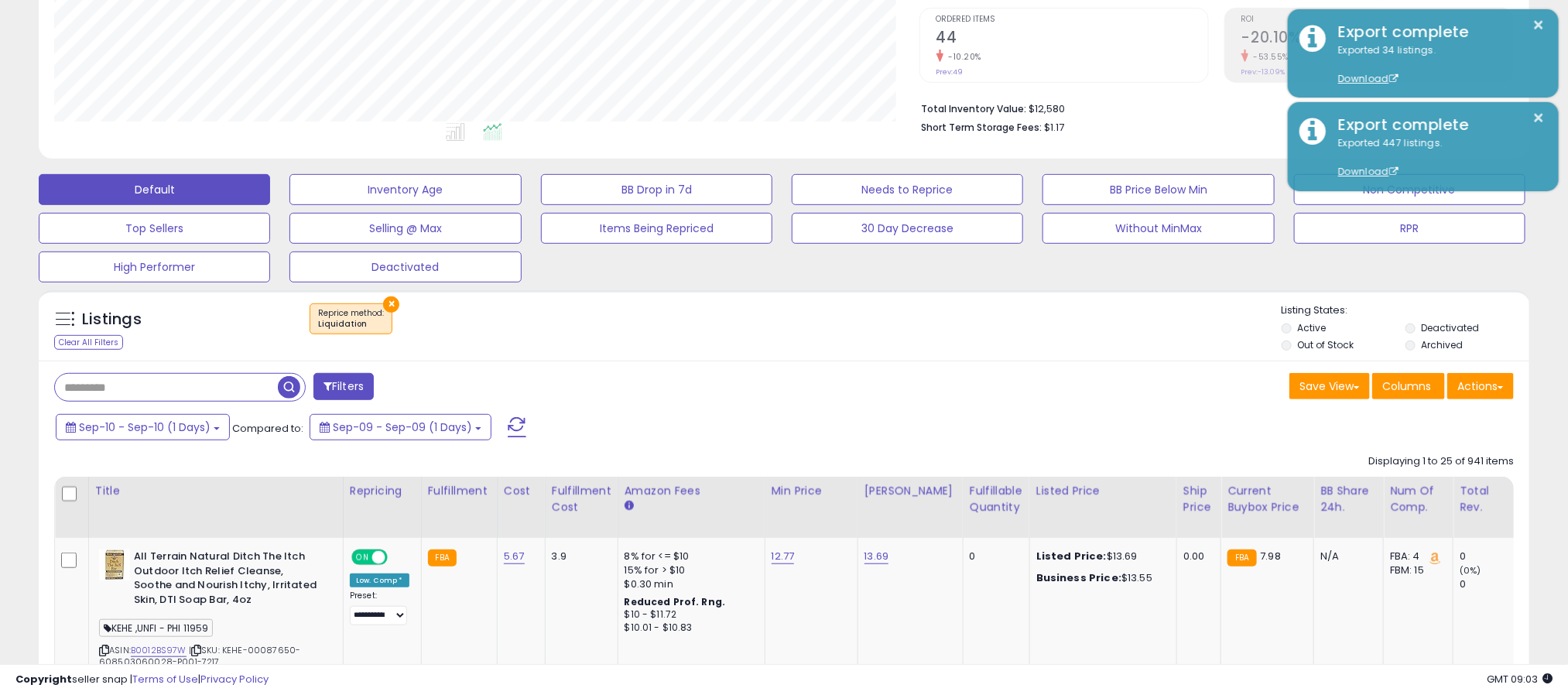
click at [1416, 343] on li "Archived" at bounding box center [1466, 346] width 121 height 17
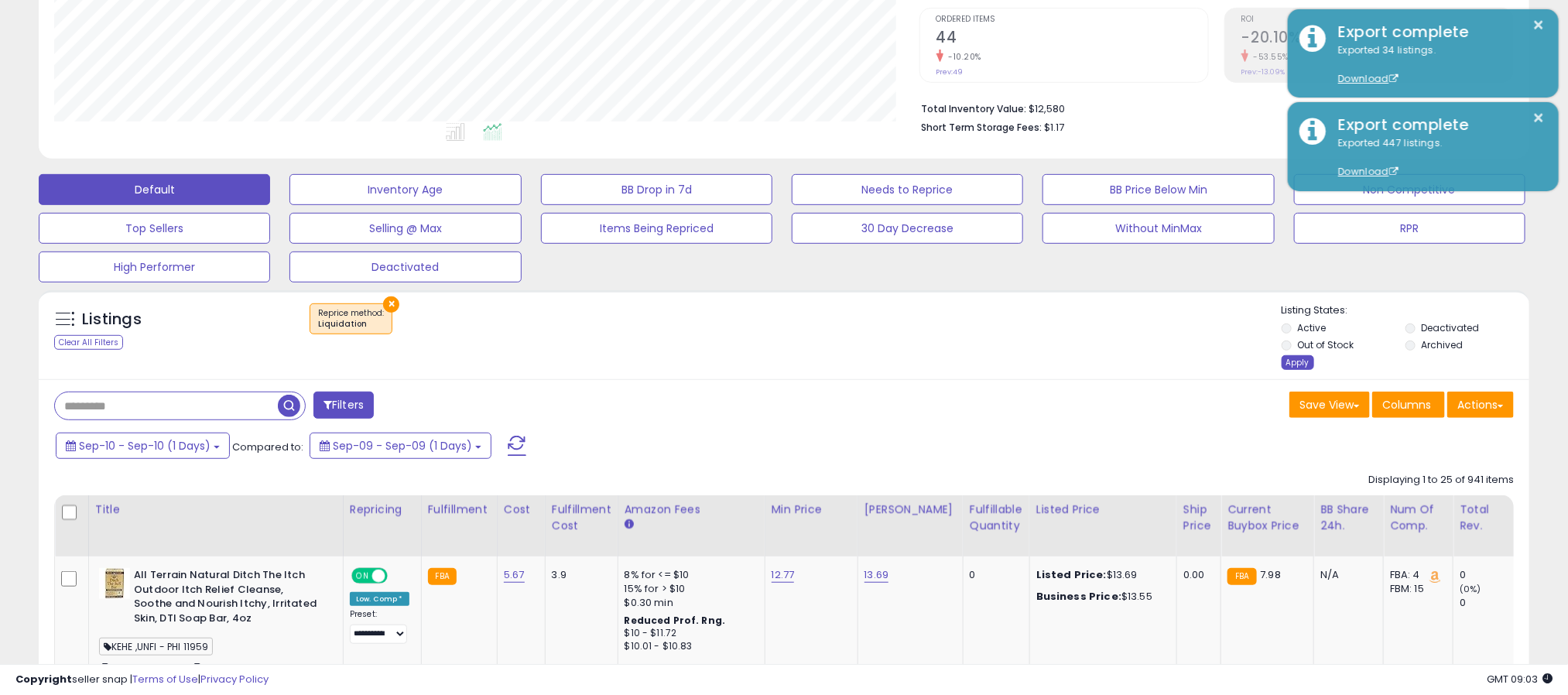
click at [1295, 365] on div "Apply" at bounding box center [1298, 363] width 33 height 15
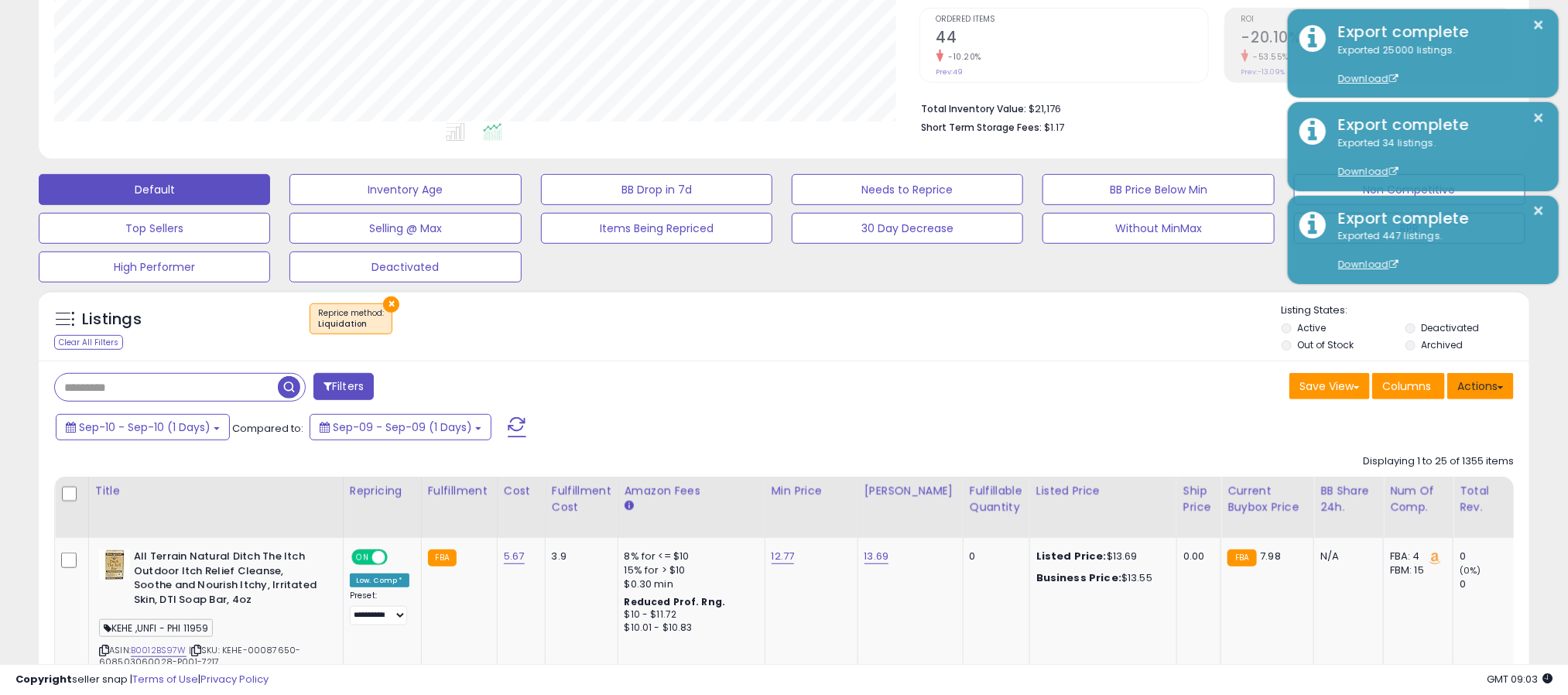
click at [1477, 386] on button "Actions" at bounding box center [1479, 386] width 67 height 26
click at [1389, 489] on link "Export All Columns" at bounding box center [1417, 485] width 170 height 24
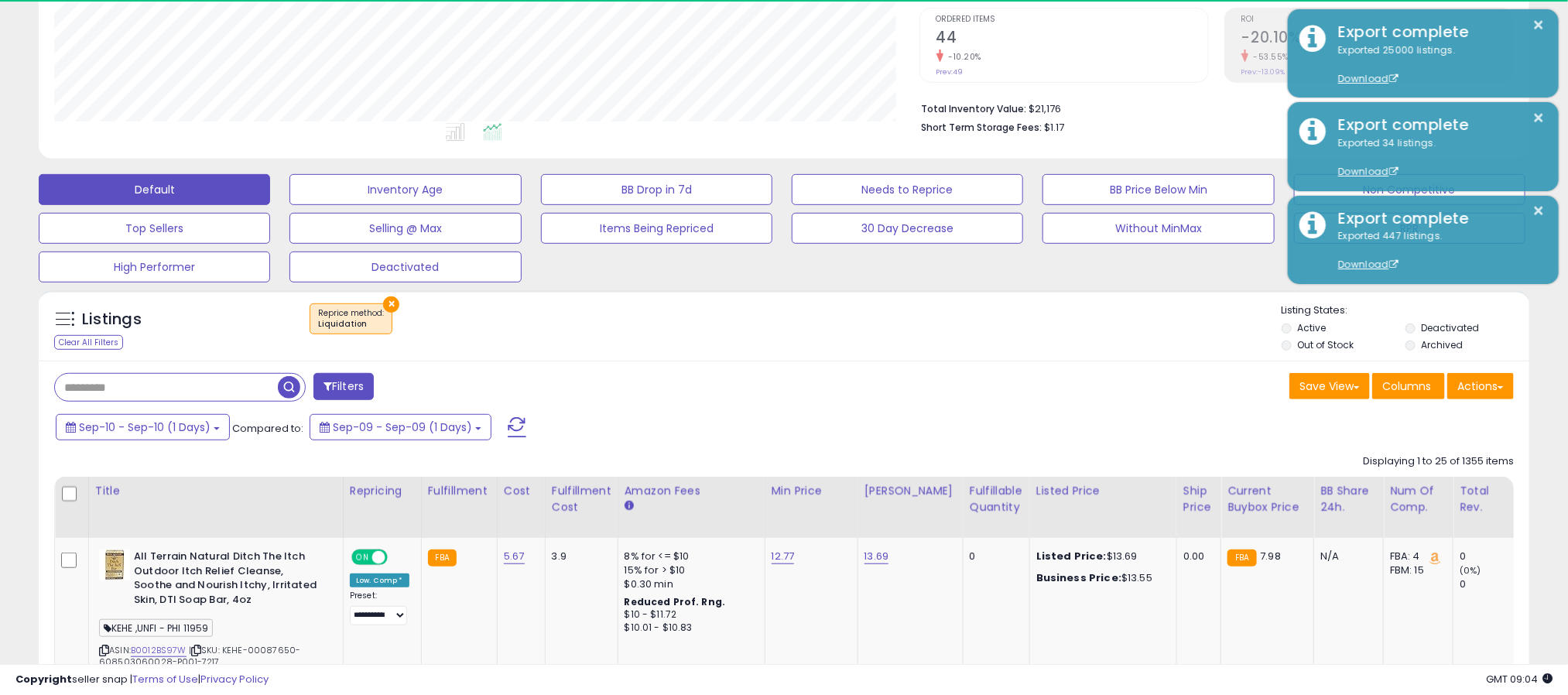
click at [897, 356] on div "Listings Clear All Filters × Reprice method" at bounding box center [783, 330] width 1490 height 53
click at [894, 353] on div "Listings Clear All Filters × Reprice method" at bounding box center [783, 330] width 1490 height 53
click at [892, 351] on div "Listings Clear All Filters × Reprice method" at bounding box center [783, 330] width 1490 height 53
click at [882, 337] on div "× Liquidation" at bounding box center [786, 324] width 991 height 43
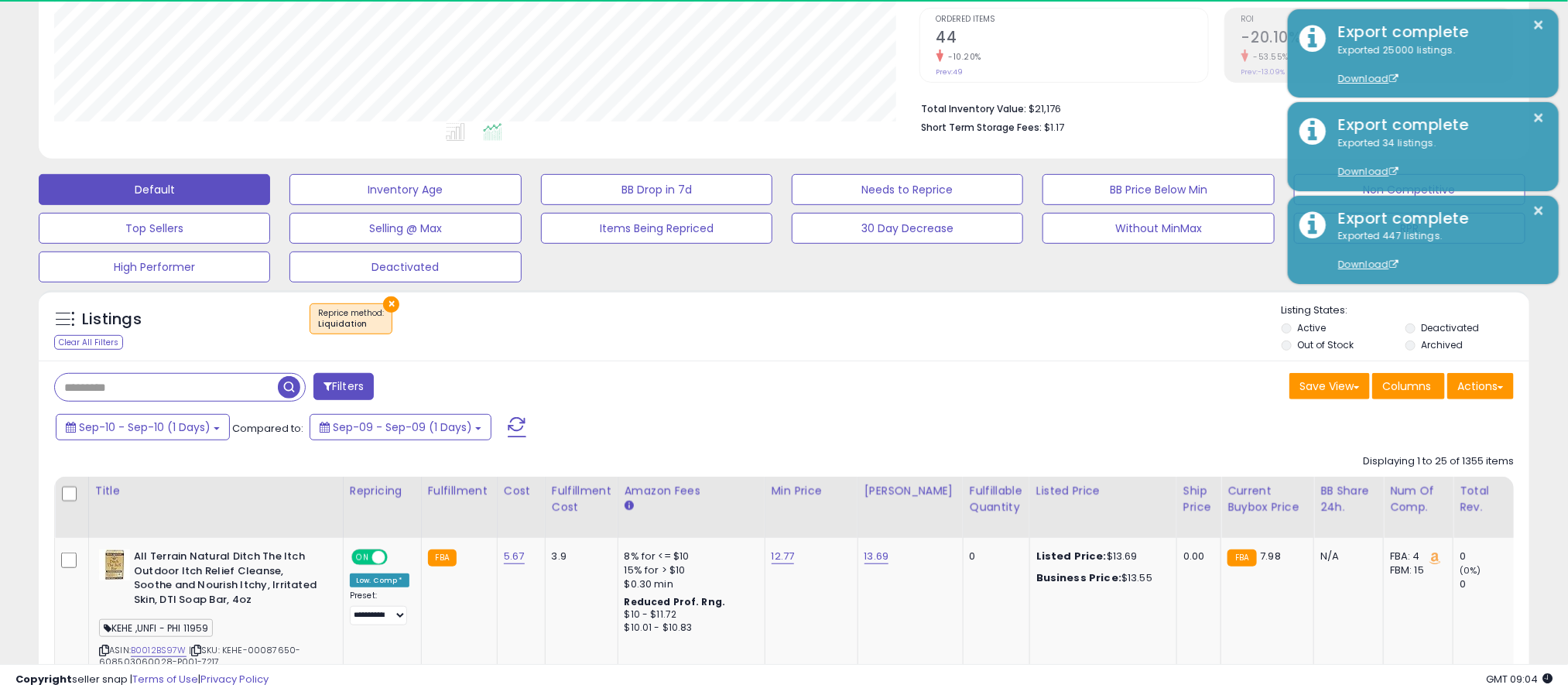
click at [880, 337] on div "× Liquidation" at bounding box center [786, 324] width 991 height 43
click at [862, 338] on div "× Liquidation" at bounding box center [786, 324] width 991 height 43
click at [856, 335] on div "× Liquidation" at bounding box center [786, 324] width 991 height 43
click at [856, 334] on div "× Liquidation" at bounding box center [786, 324] width 991 height 43
click at [860, 321] on div "× Liquidation" at bounding box center [786, 324] width 991 height 43
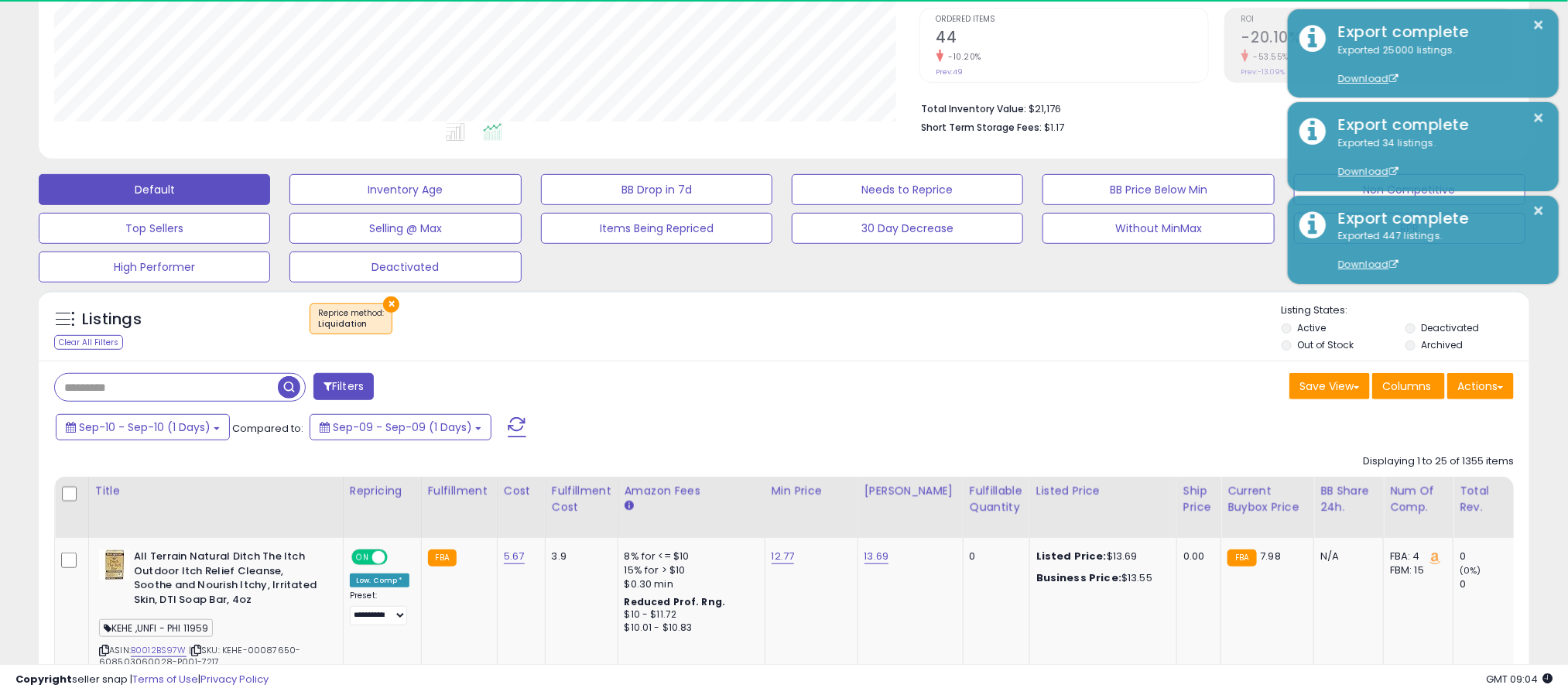
click at [860, 313] on div "× Liquidation" at bounding box center [786, 324] width 991 height 43
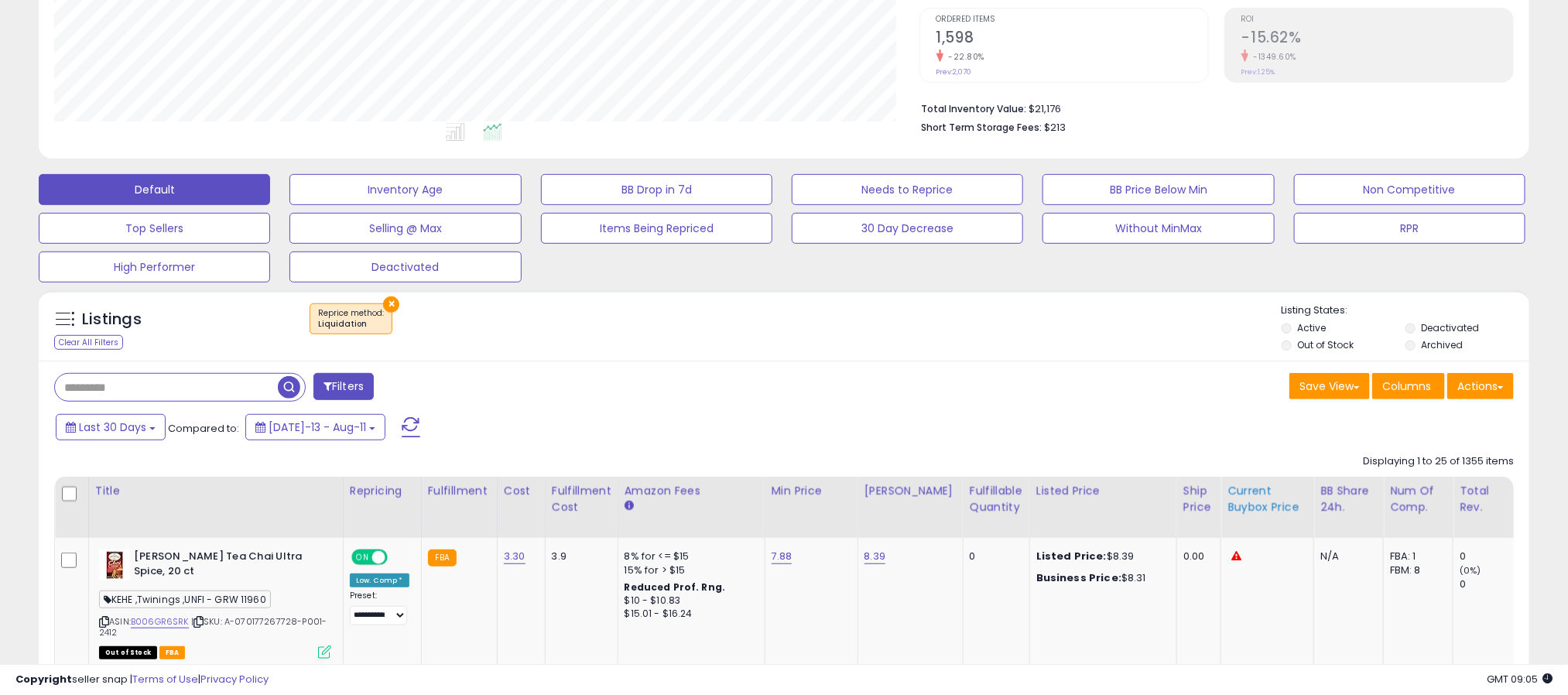
scroll to position [318, 866]
click at [994, 362] on div "Listings Clear All Filters × Reprice method Active" at bounding box center [783, 326] width 1490 height 71
click at [128, 433] on span "Last 30 Days" at bounding box center [112, 426] width 68 height 16
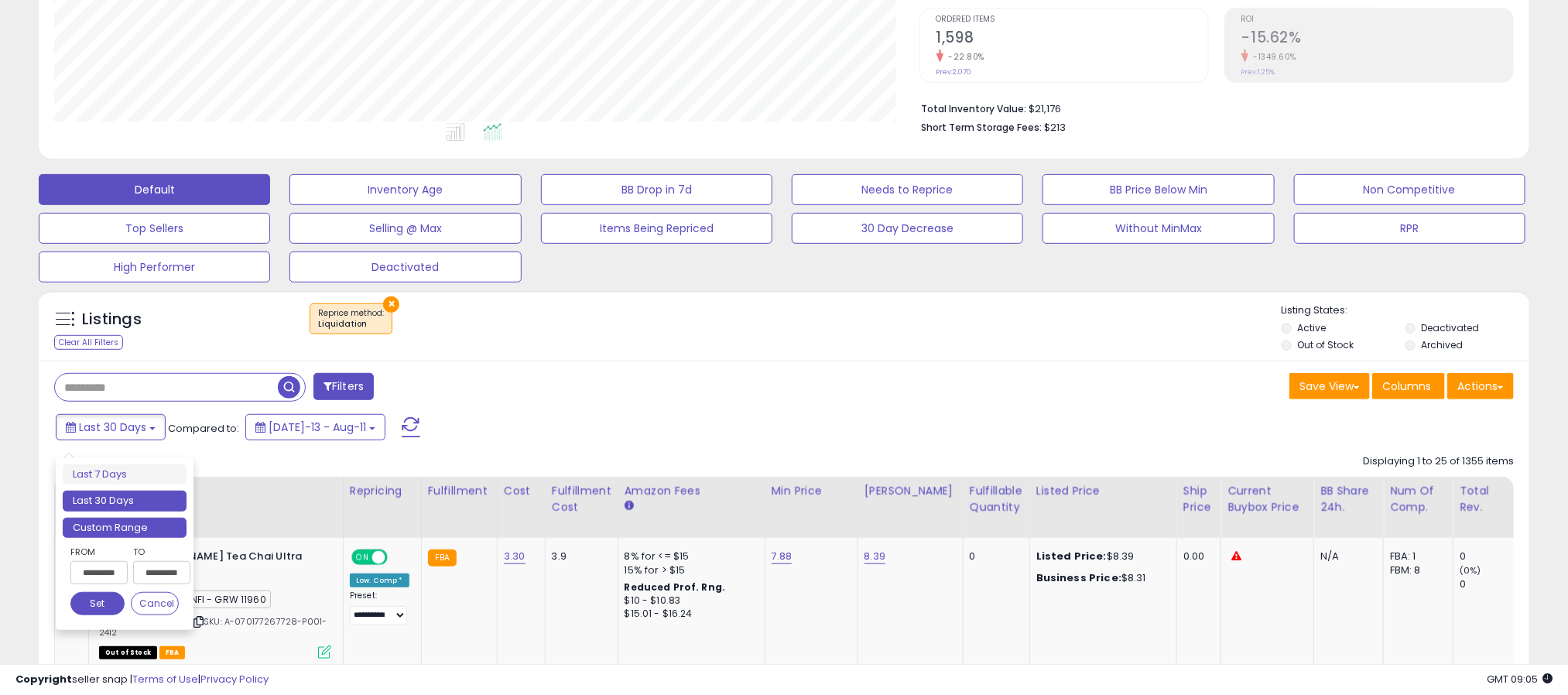
click at [140, 534] on li "Custom Range" at bounding box center [125, 528] width 124 height 21
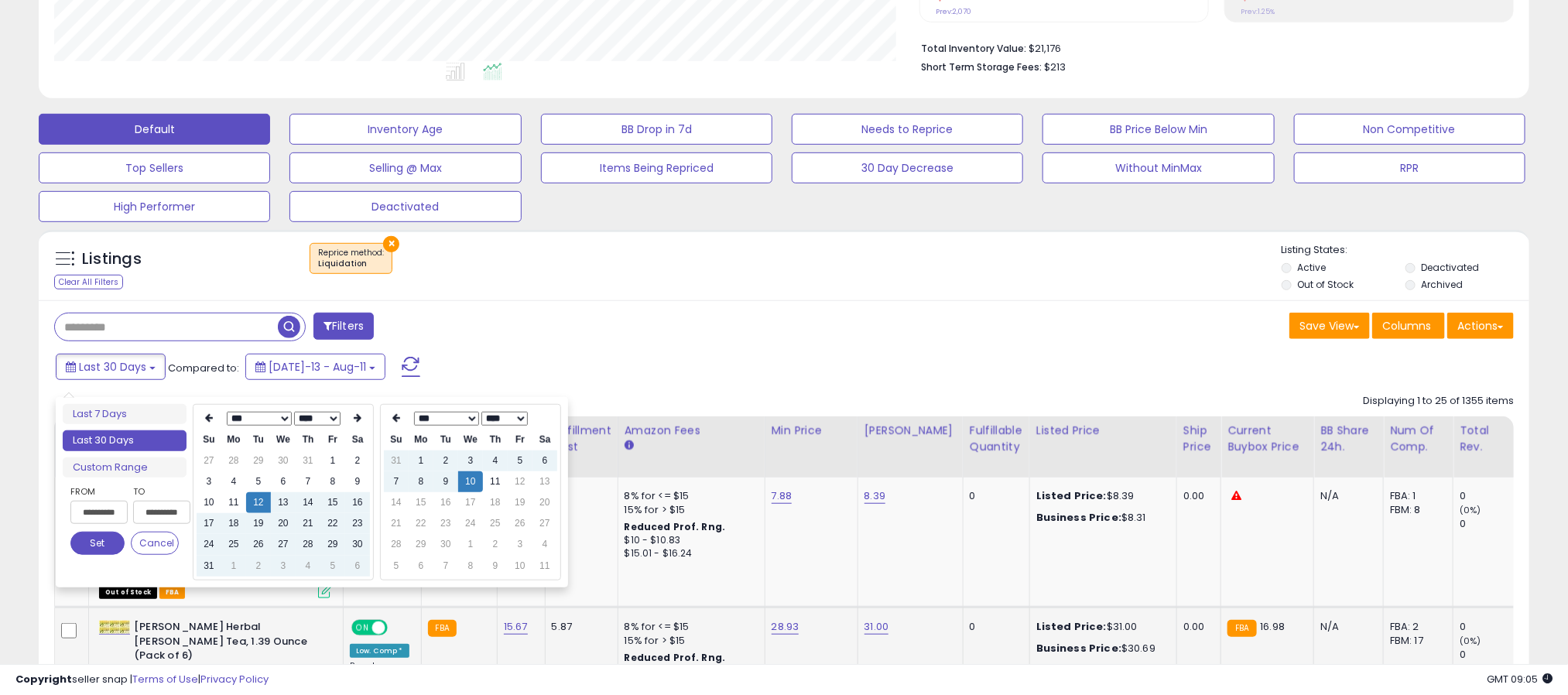
scroll to position [468, 0]
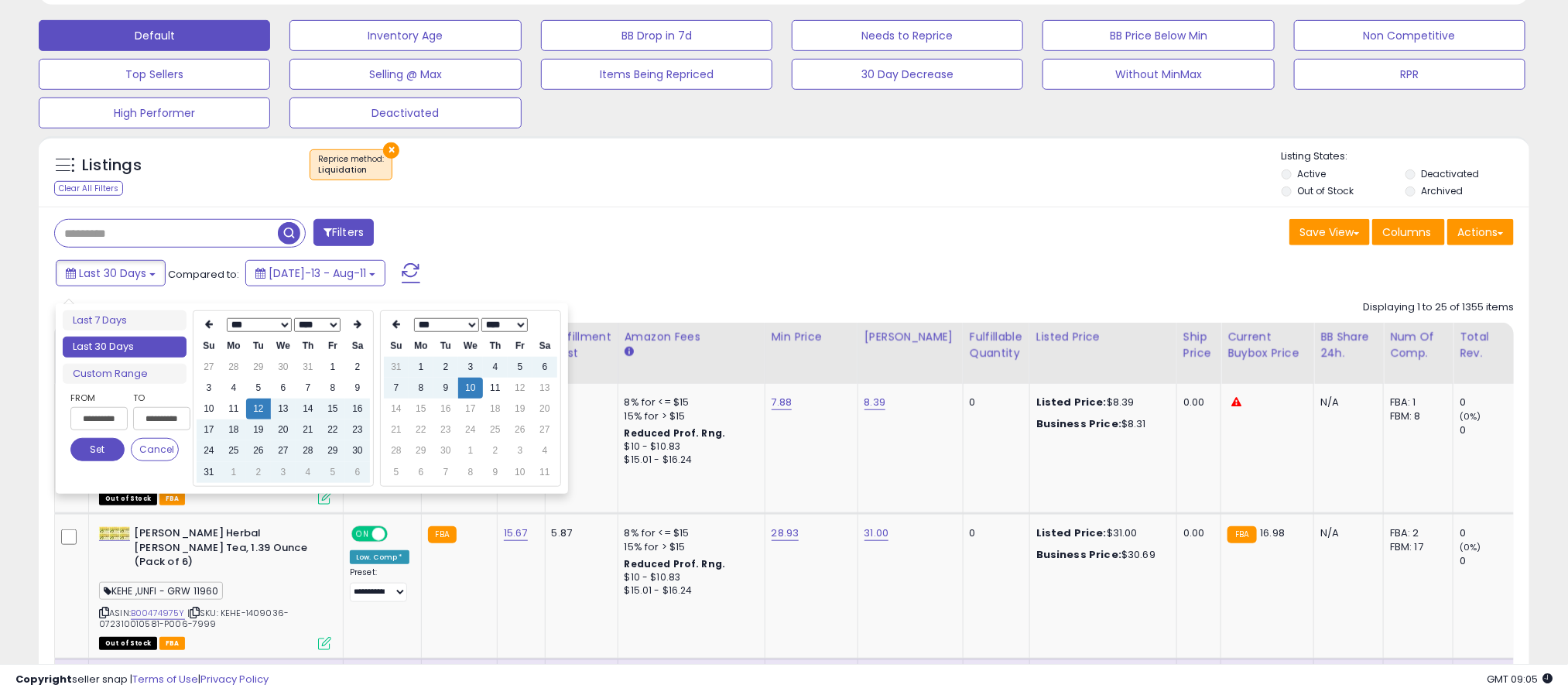
click at [267, 321] on select "*** *** *** *** *** *** *** *** ***" at bounding box center [258, 324] width 65 height 14
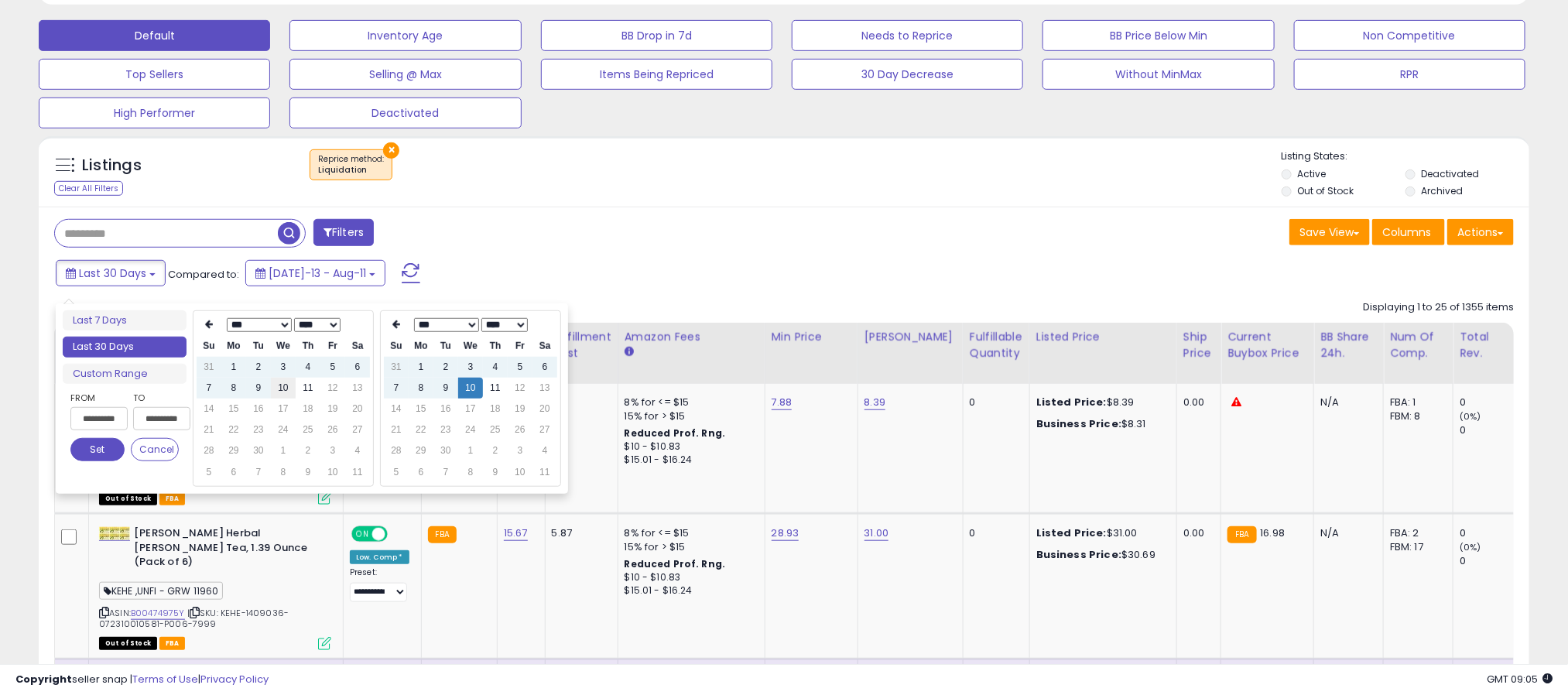
type input "**********"
click at [277, 386] on td "10" at bounding box center [283, 388] width 25 height 21
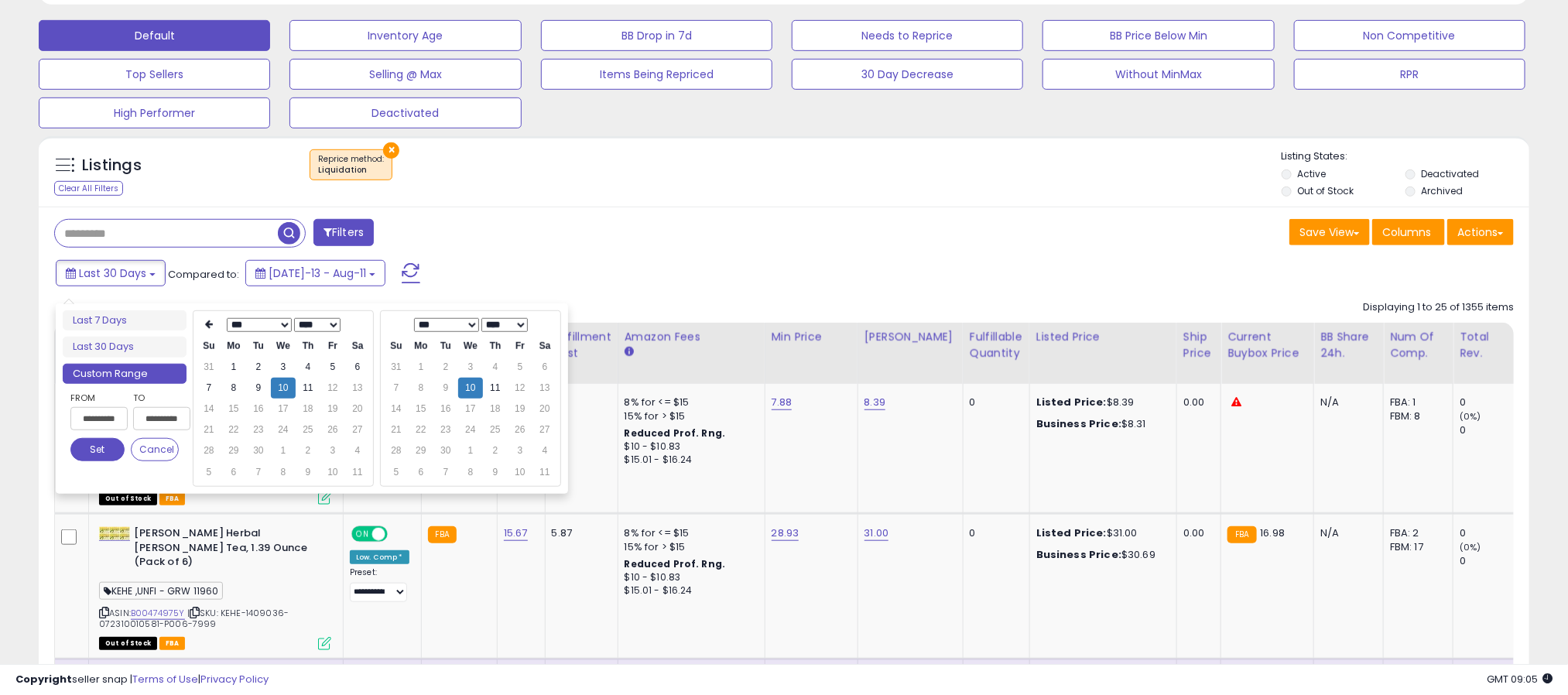
click at [104, 444] on button "Set" at bounding box center [97, 449] width 54 height 23
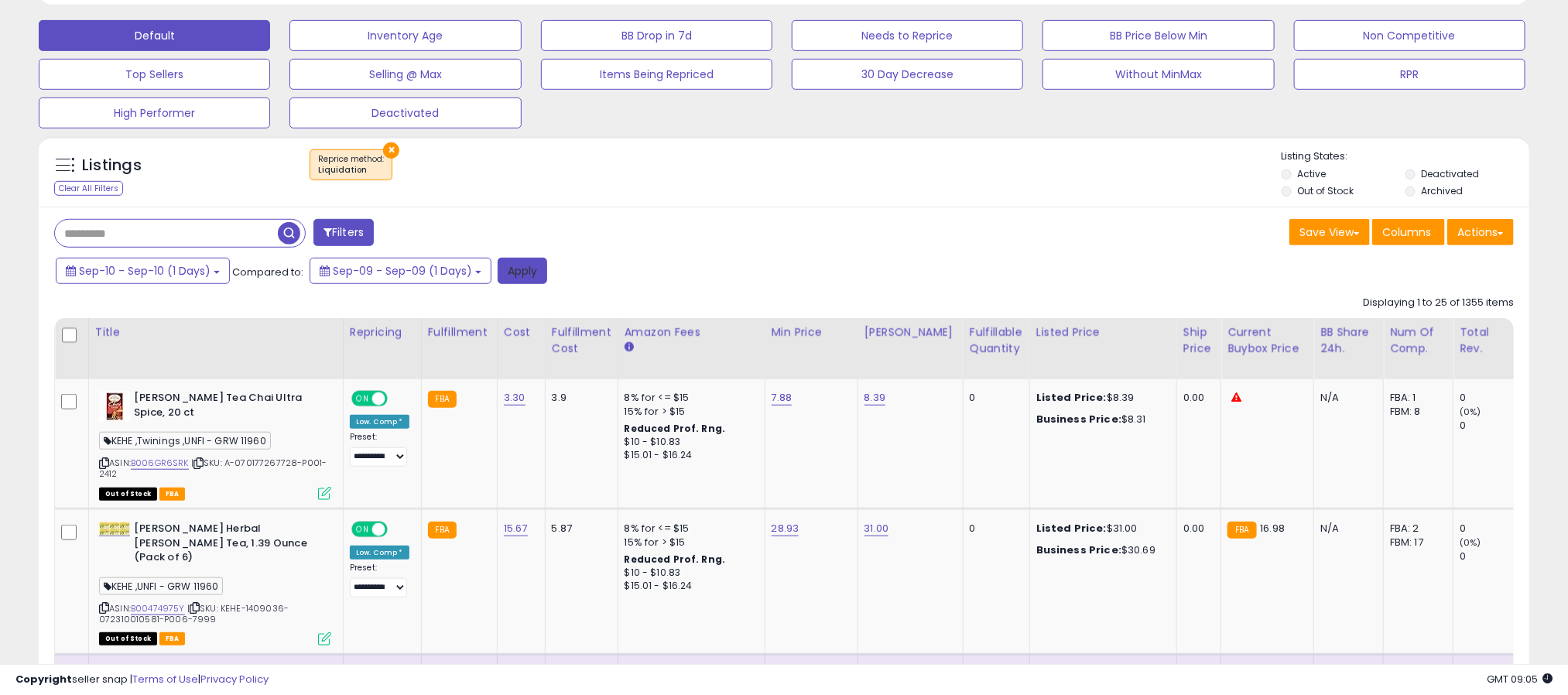
click at [514, 283] on button "Apply" at bounding box center [522, 270] width 49 height 26
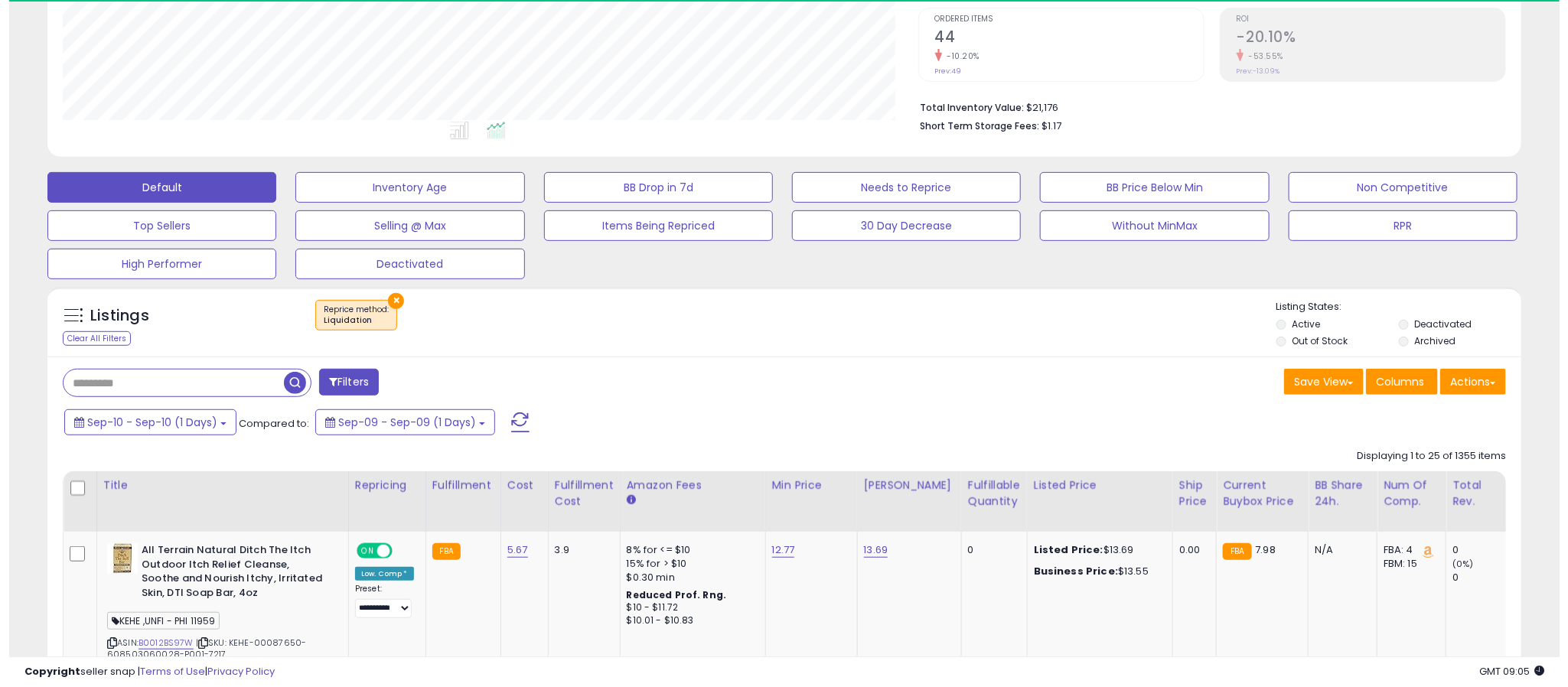
scroll to position [314, 857]
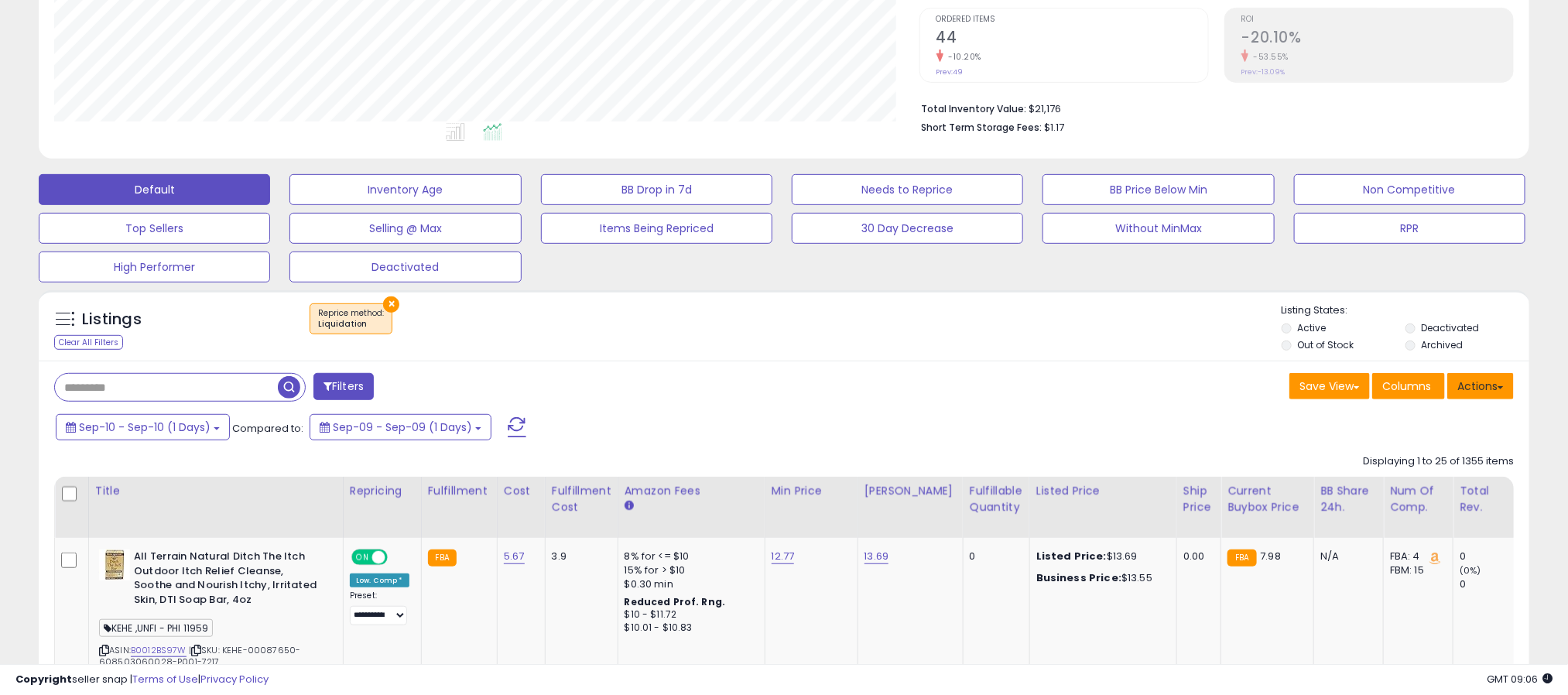
click at [1497, 395] on button "Actions" at bounding box center [1479, 386] width 67 height 26
click at [1145, 418] on div "Sep-10 - Sep-10 (1 Days) Compared to: Sep-09 - Sep-09 (1 Days)" at bounding box center [600, 429] width 1095 height 35
click at [1484, 393] on button "Actions" at bounding box center [1479, 386] width 67 height 26
click at [1414, 483] on link "Export All Columns" at bounding box center [1417, 485] width 170 height 24
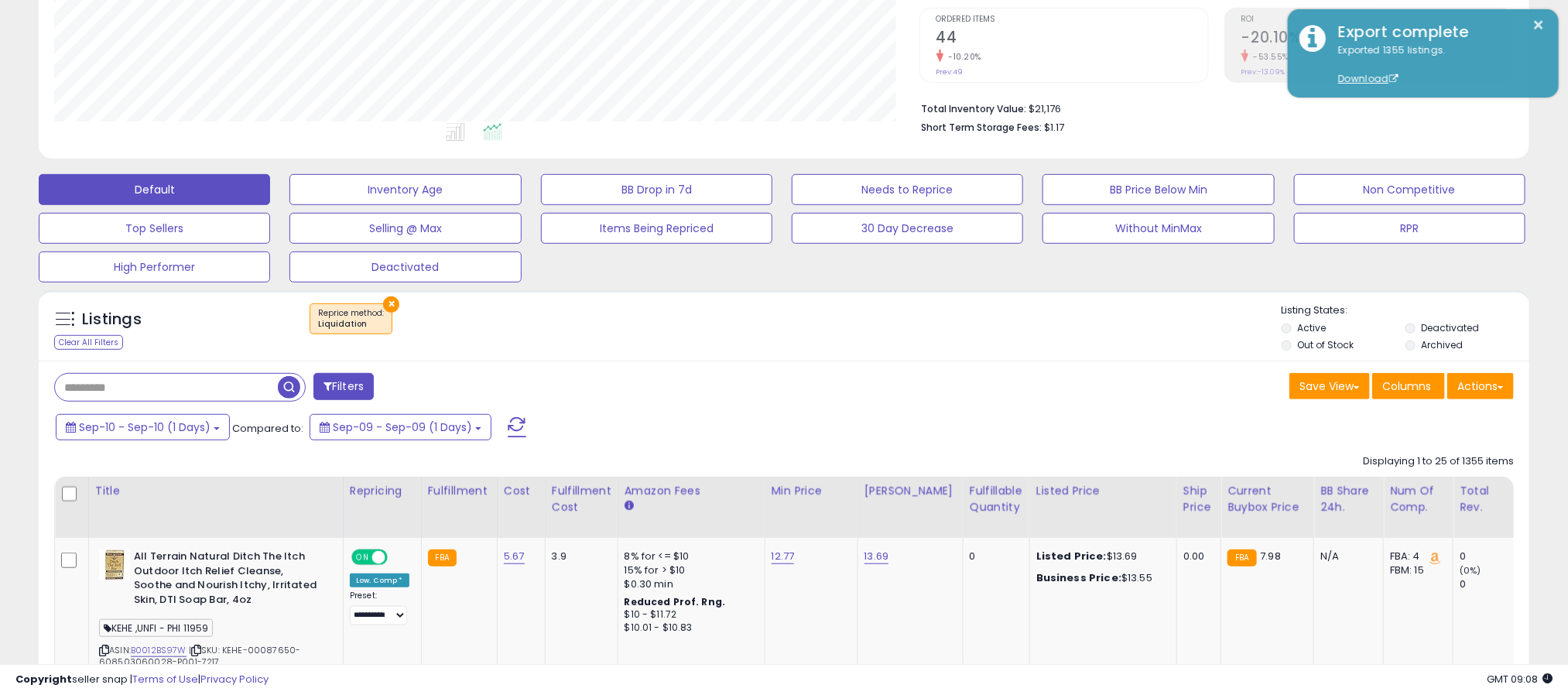
click at [386, 312] on button "×" at bounding box center [392, 305] width 16 height 16
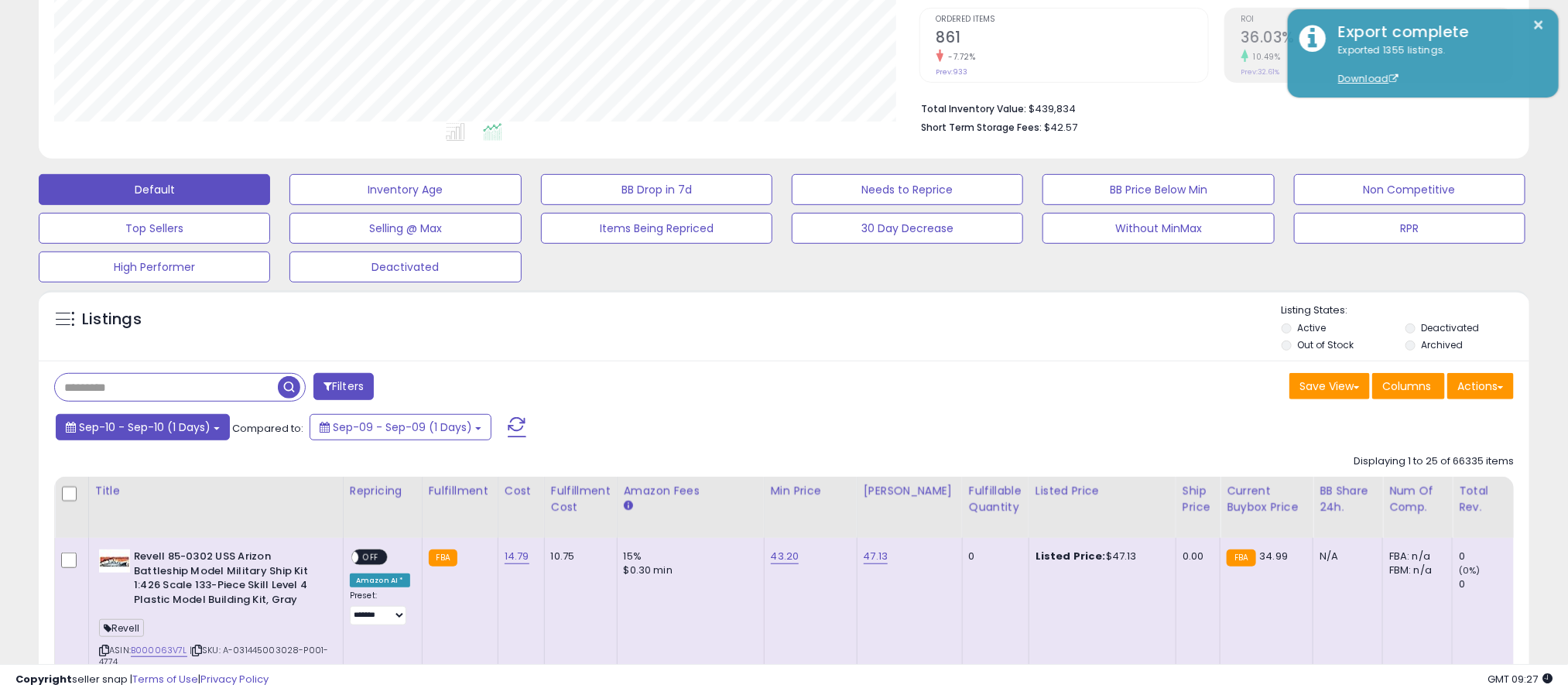
click at [191, 435] on span "Sep-10 - Sep-10 (1 Days)" at bounding box center [144, 426] width 131 height 16
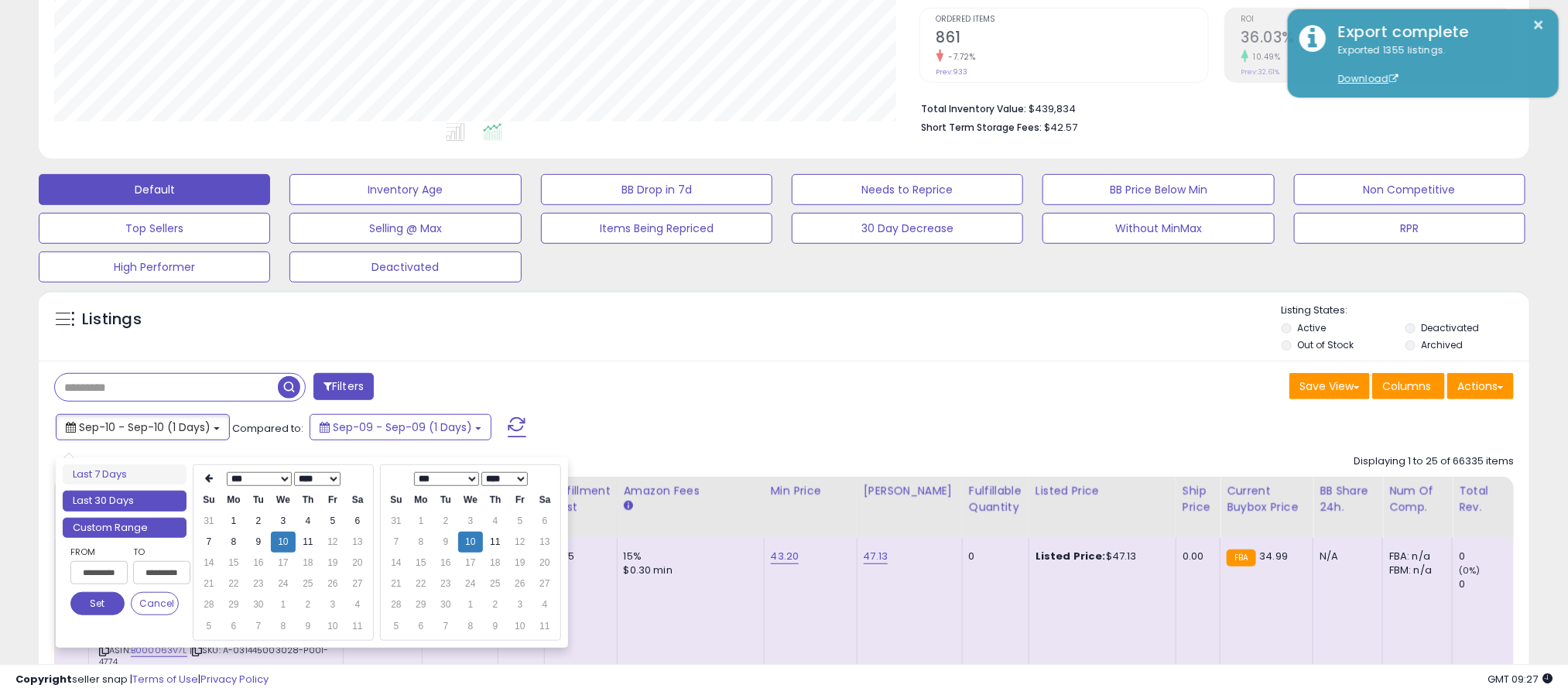
type input "**********"
click at [140, 510] on li "Last 30 Days" at bounding box center [125, 500] width 124 height 21
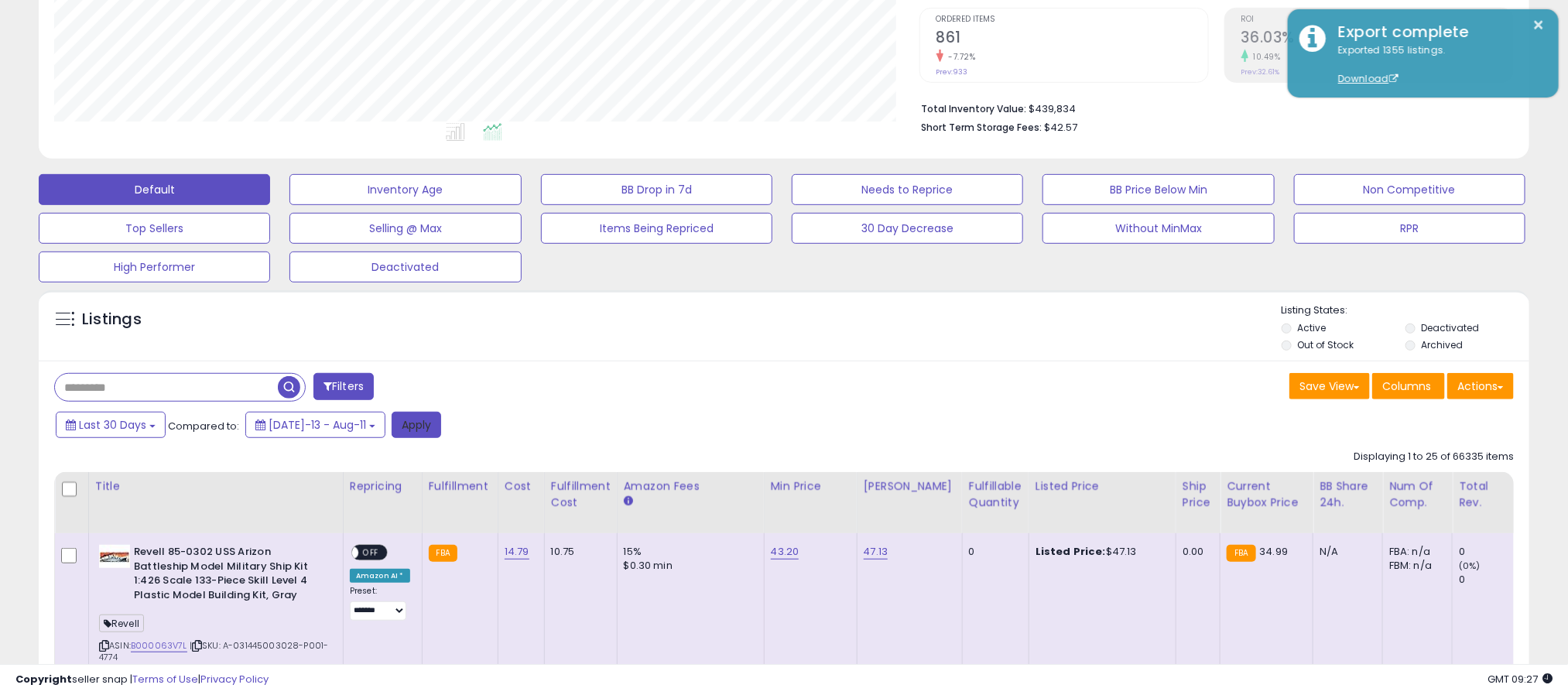
click at [404, 426] on button "Apply" at bounding box center [416, 425] width 49 height 26
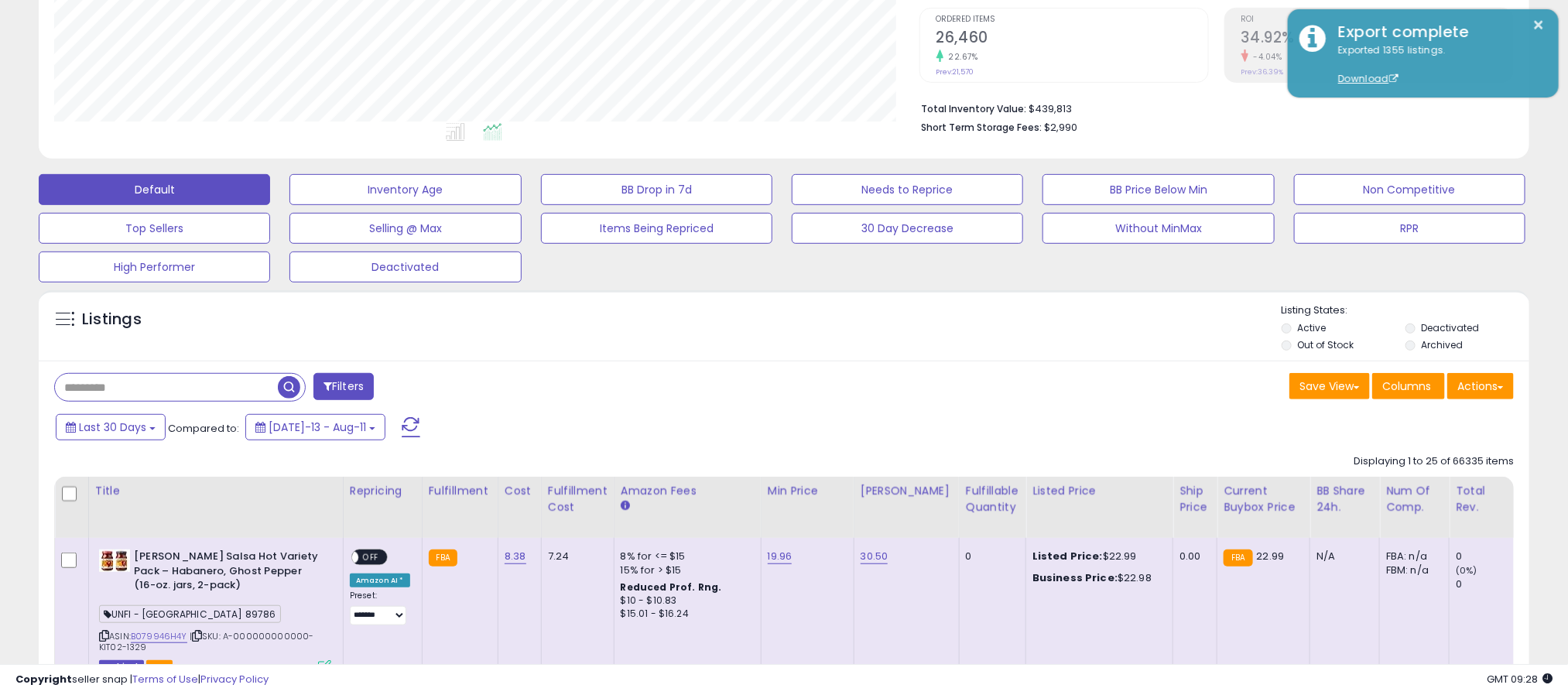
click at [1126, 394] on div "Save View Save As New View Update Current View Columns Actions Import Export Vi…" at bounding box center [1155, 388] width 741 height 30
click at [1471, 399] on button "Actions" at bounding box center [1479, 386] width 67 height 26
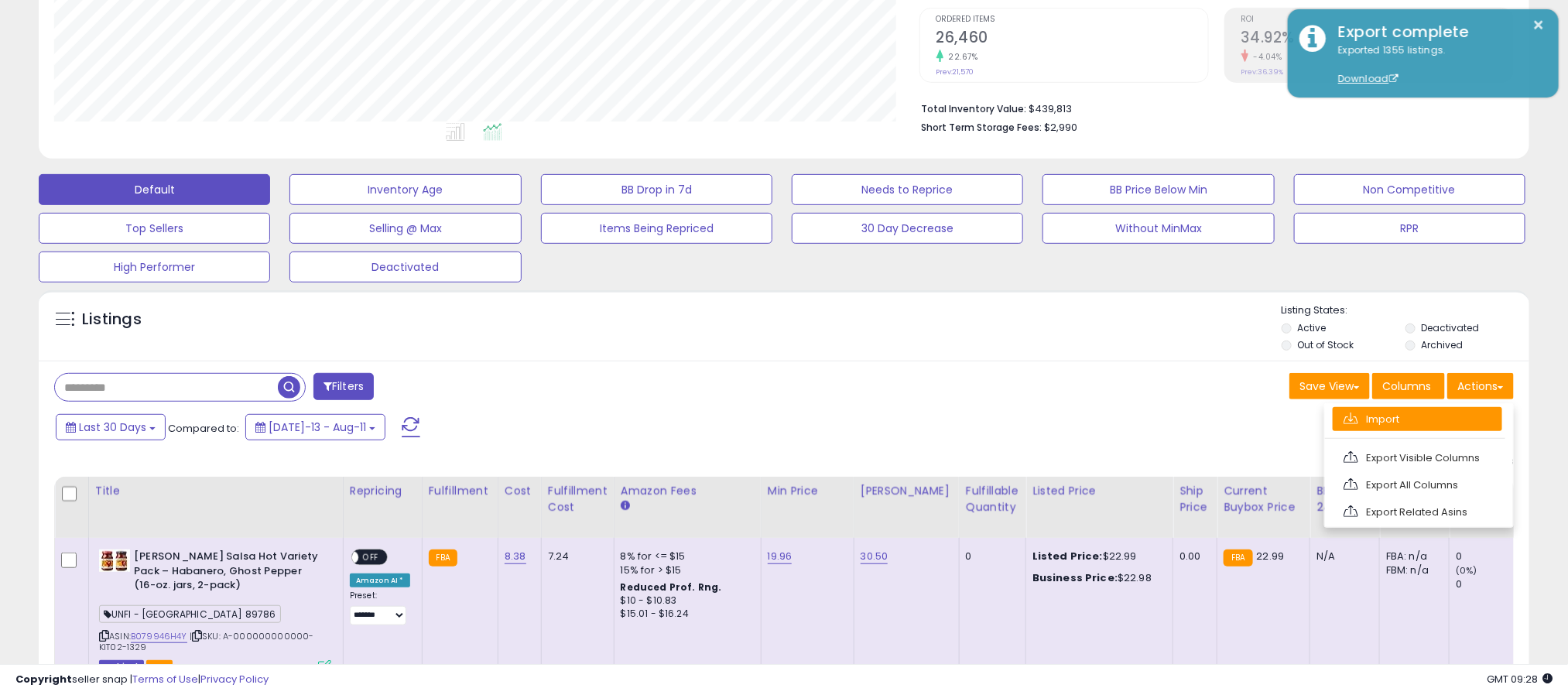
click at [1405, 420] on link "Import" at bounding box center [1417, 419] width 170 height 24
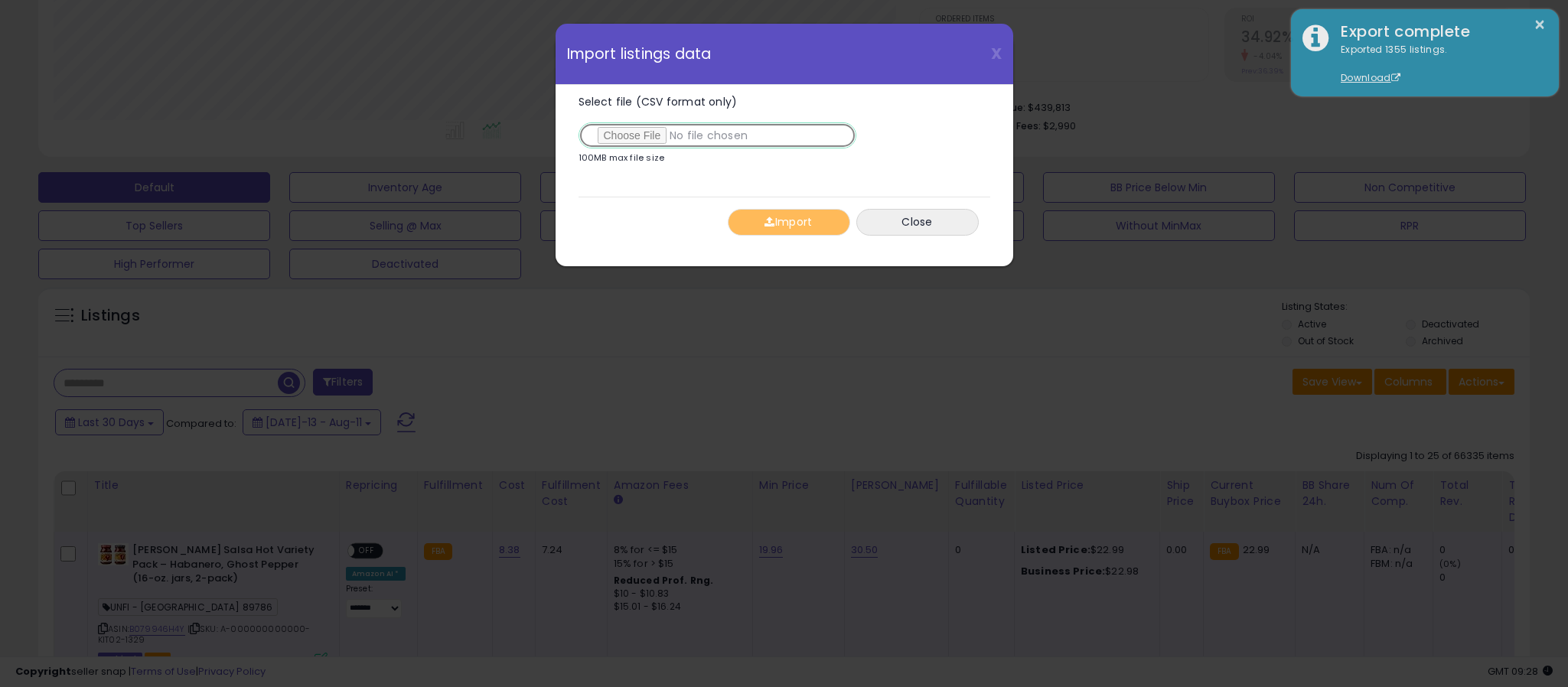
click at [644, 140] on input "Select file (CSV format only)" at bounding box center [718, 135] width 278 height 26
type input "**********"
click at [779, 234] on button "Import" at bounding box center [789, 222] width 123 height 27
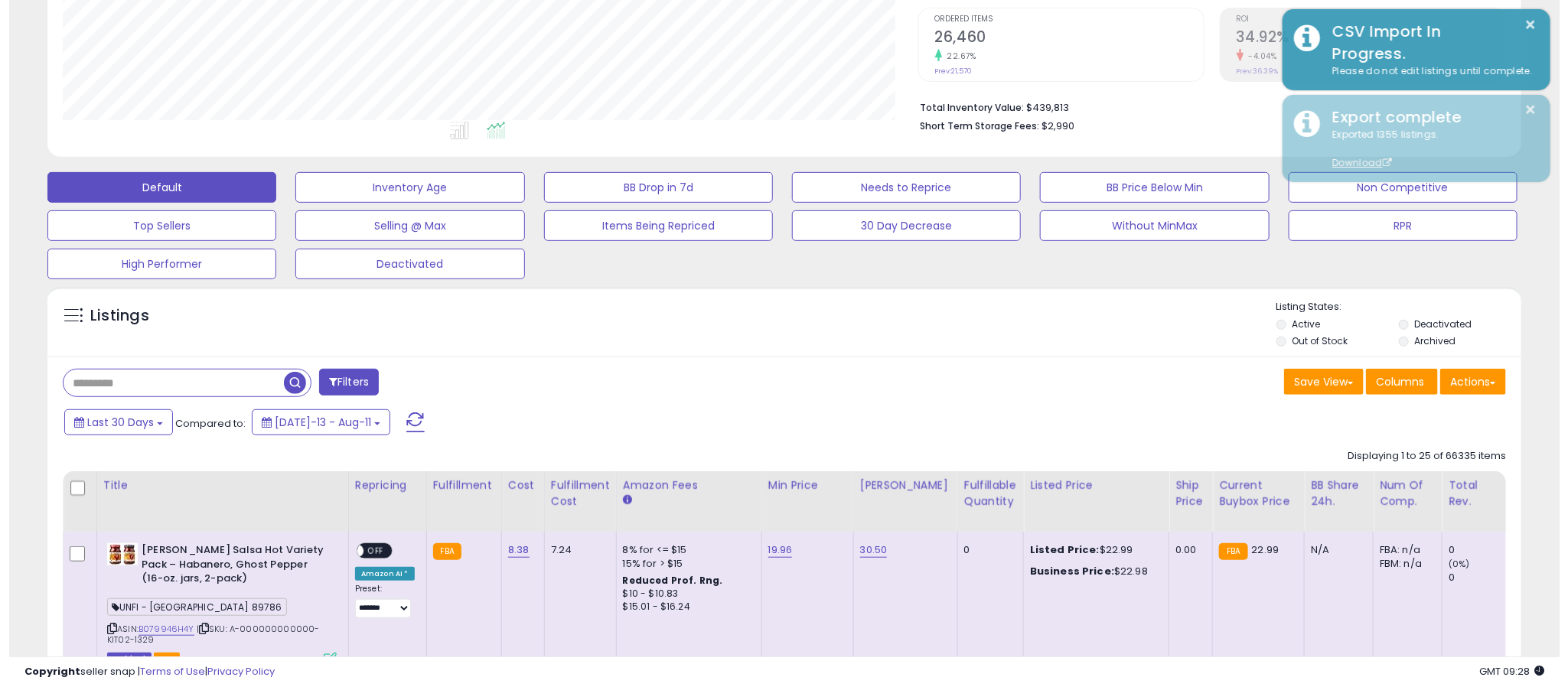
scroll to position [765003, 764416]
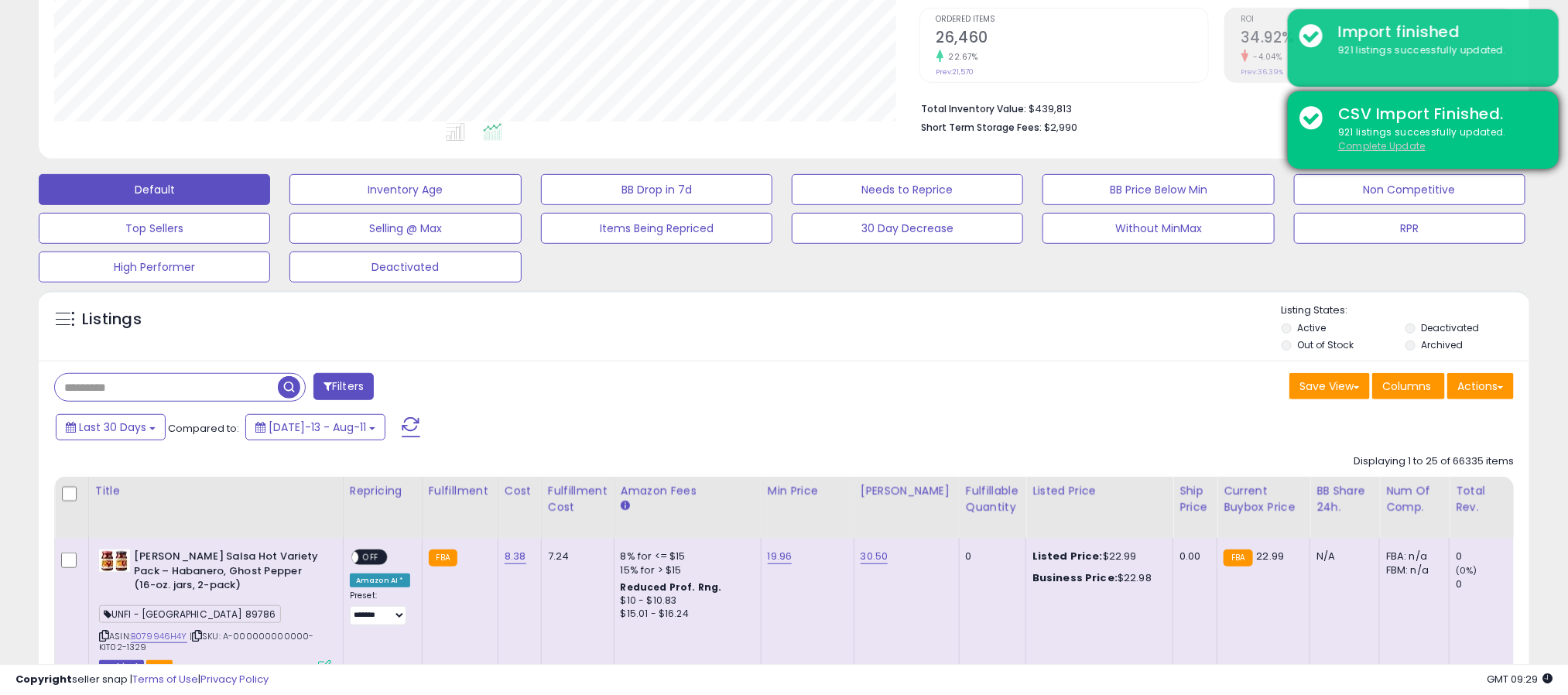
click at [1379, 147] on u "Complete Update" at bounding box center [1382, 146] width 88 height 13
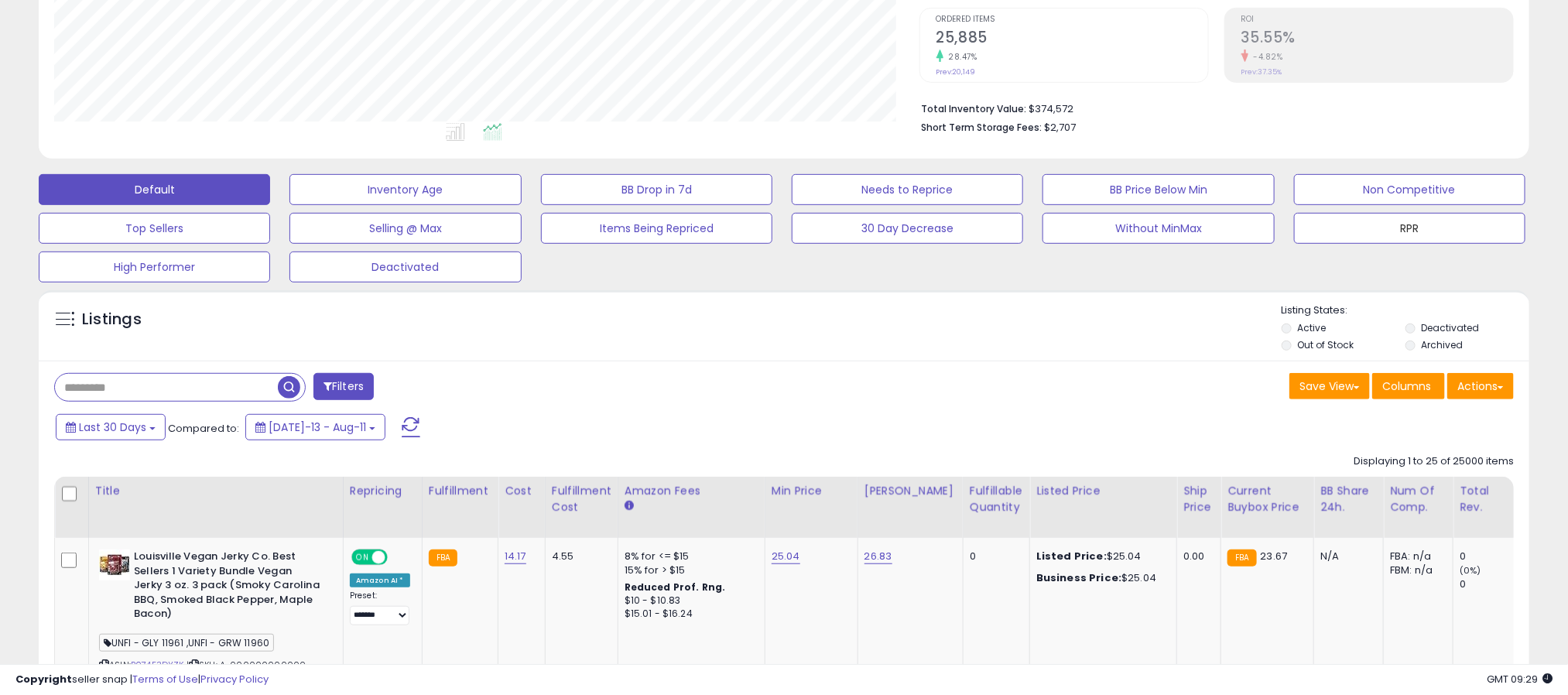
drag, startPoint x: 1355, startPoint y: 228, endPoint x: 992, endPoint y: 69, distance: 396.3
click at [1354, 231] on button "RPR" at bounding box center [1408, 228] width 231 height 31
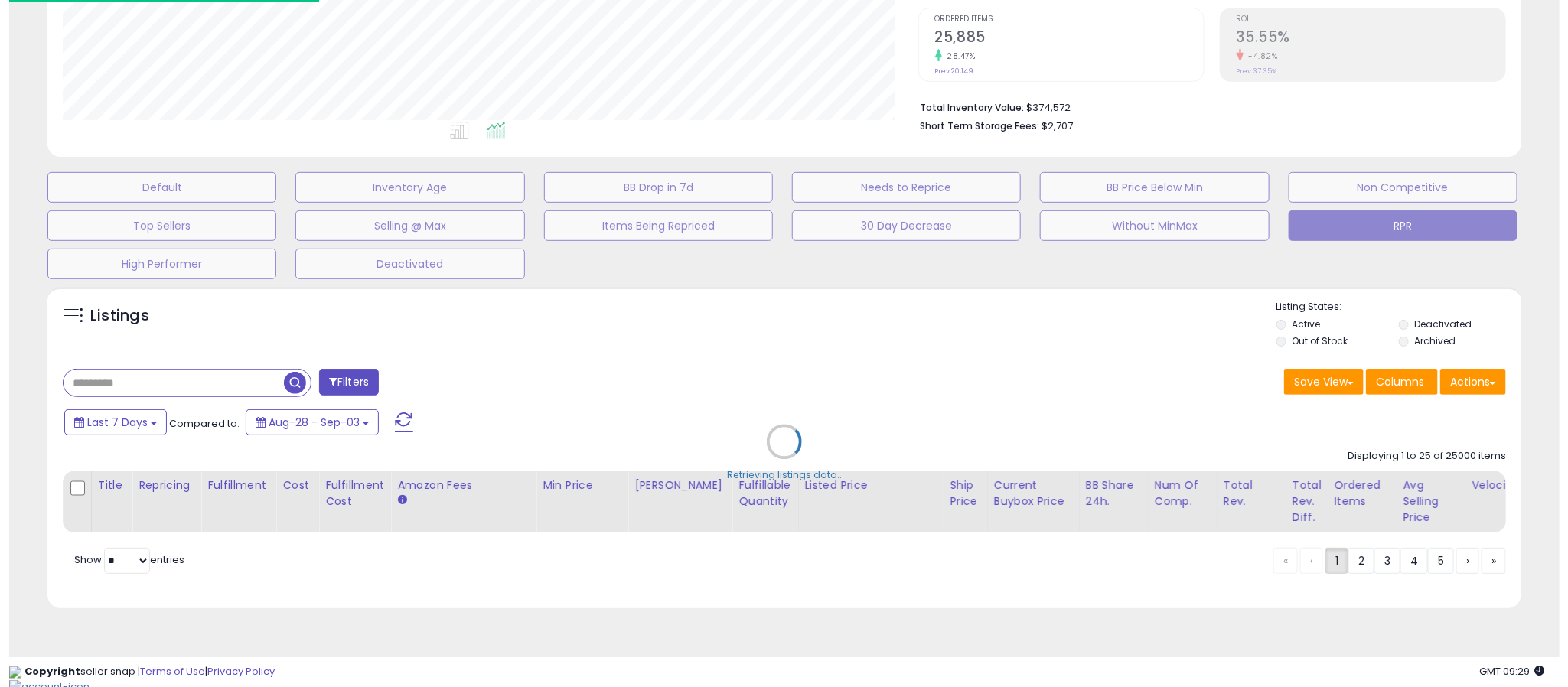
scroll to position [314, 866]
